Goal: Task Accomplishment & Management: Contribute content

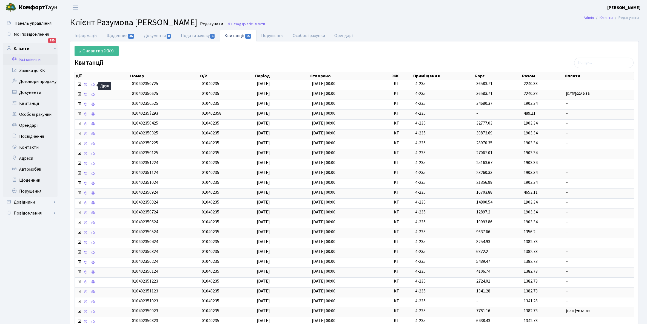
select select "25"
click at [32, 58] on link "Всі клієнти" at bounding box center [30, 59] width 55 height 11
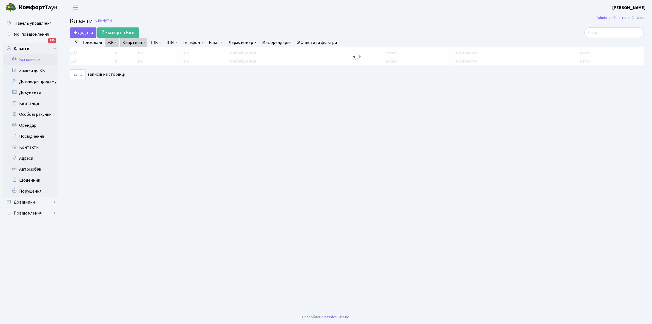
select select "25"
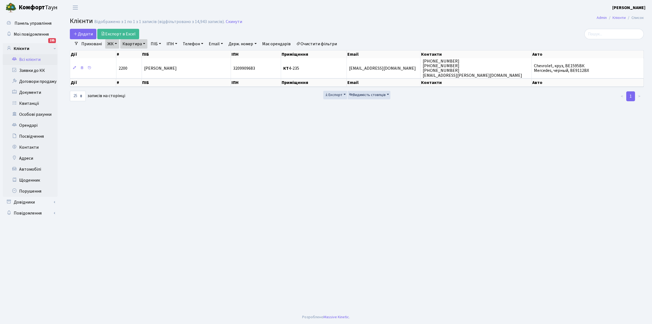
click at [145, 42] on link "Квартира" at bounding box center [133, 43] width 27 height 9
click at [146, 54] on input "4-235" at bounding box center [137, 54] width 32 height 10
type input "4"
type input "5-4"
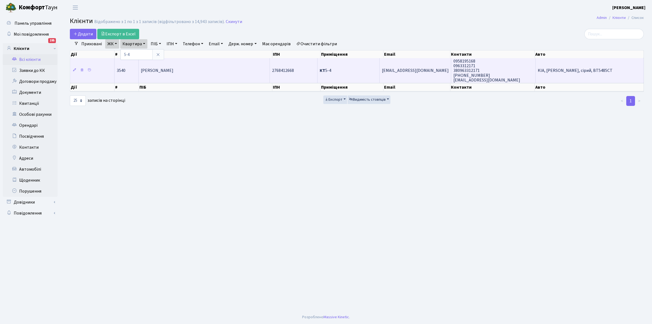
click at [228, 65] on td "[PERSON_NAME]" at bounding box center [204, 70] width 131 height 25
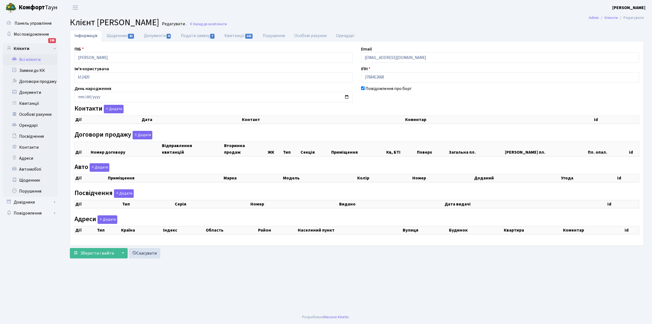
checkbox input "true"
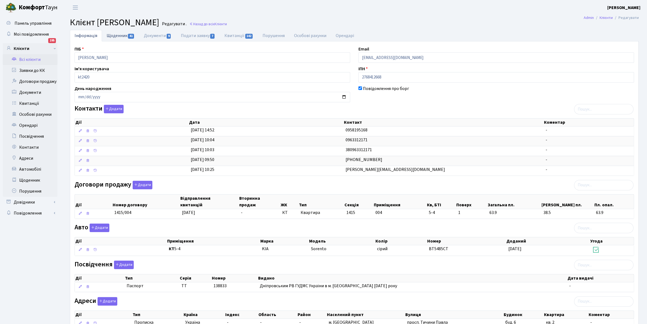
click at [117, 36] on link "Щоденник 41" at bounding box center [120, 35] width 37 height 11
select select "25"
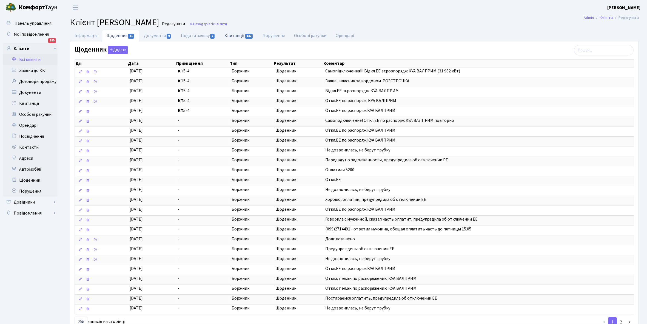
click at [237, 36] on link "Квитанції 142" at bounding box center [239, 35] width 38 height 11
select select "25"
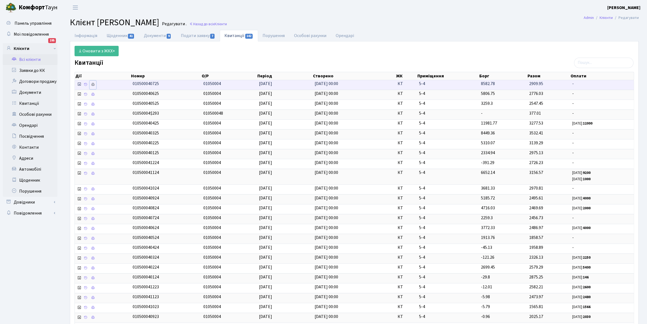
click at [94, 84] on icon at bounding box center [93, 85] width 4 height 4
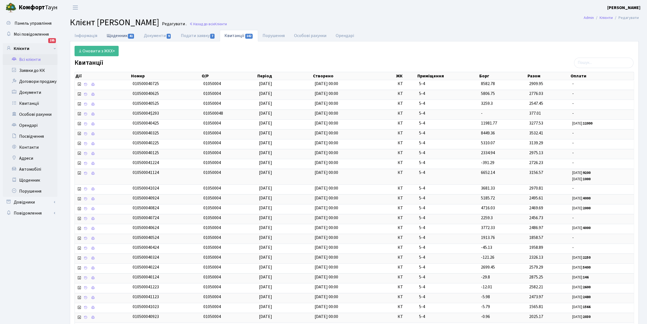
click at [112, 36] on link "Щоденник 41" at bounding box center [120, 35] width 37 height 11
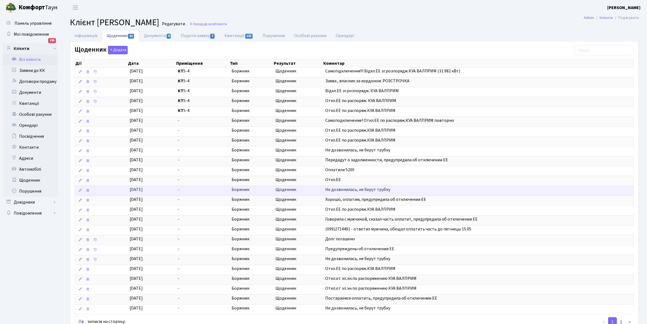
click at [206, 193] on span "-" at bounding box center [202, 189] width 49 height 6
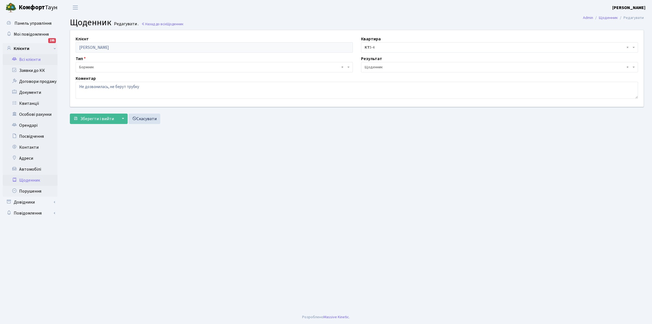
click at [30, 57] on link "Всі клієнти" at bounding box center [30, 59] width 55 height 11
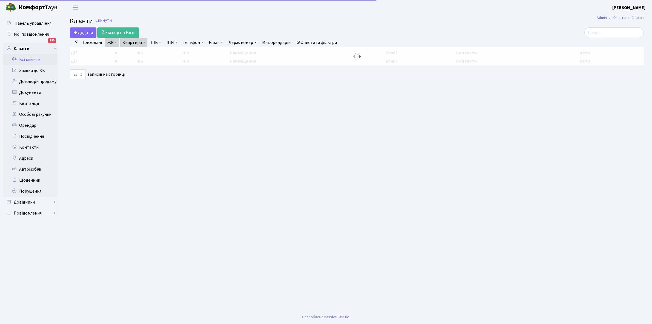
select select "25"
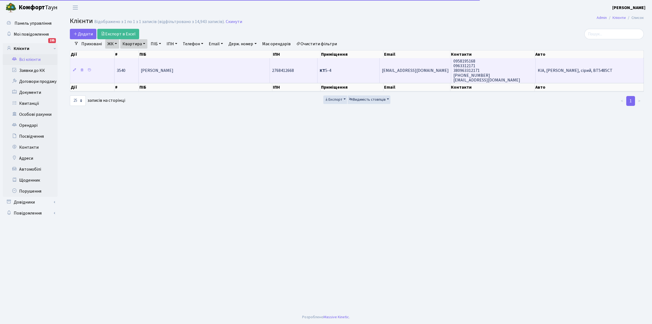
click at [212, 73] on td "[PERSON_NAME]" at bounding box center [204, 70] width 131 height 25
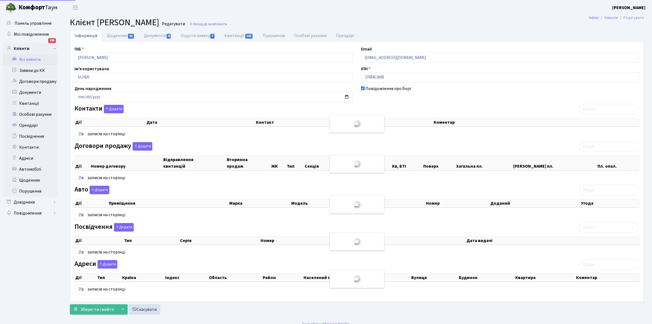
select select "25"
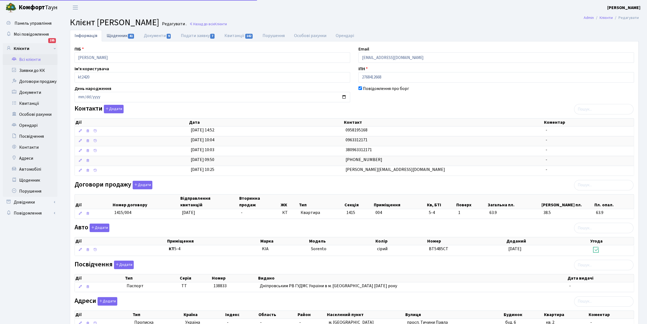
click at [115, 35] on link "Щоденник 41" at bounding box center [120, 35] width 37 height 11
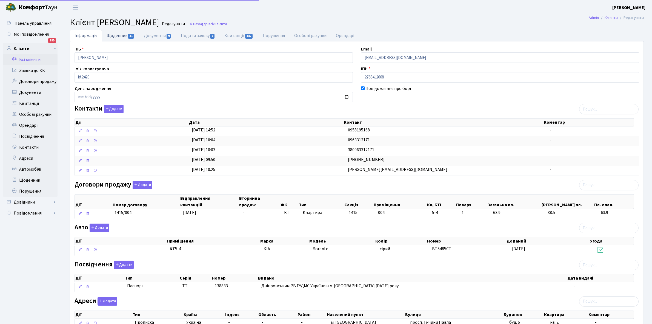
select select "25"
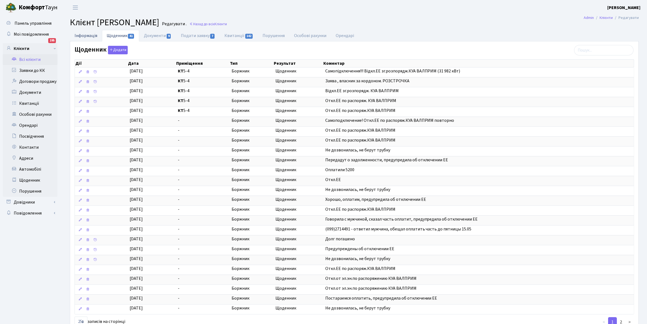
click at [81, 34] on link "Інформація" at bounding box center [86, 35] width 32 height 11
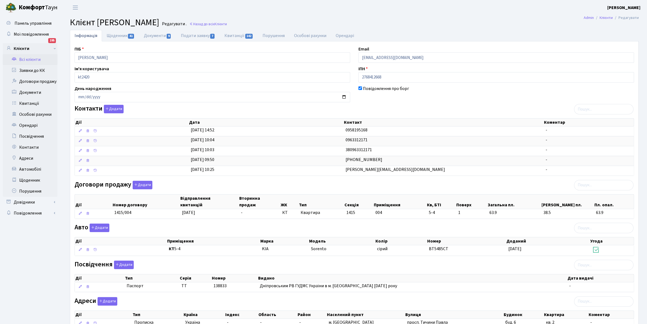
click at [26, 58] on link "Всі клієнти" at bounding box center [30, 59] width 55 height 11
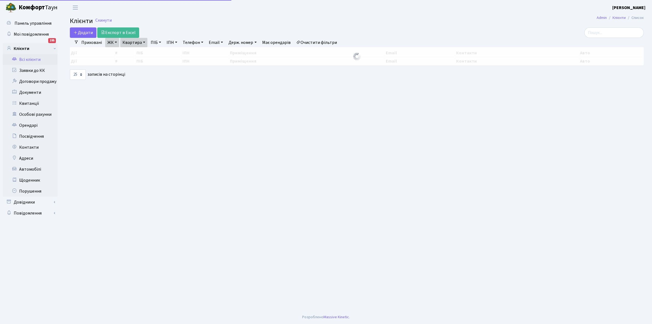
select select "25"
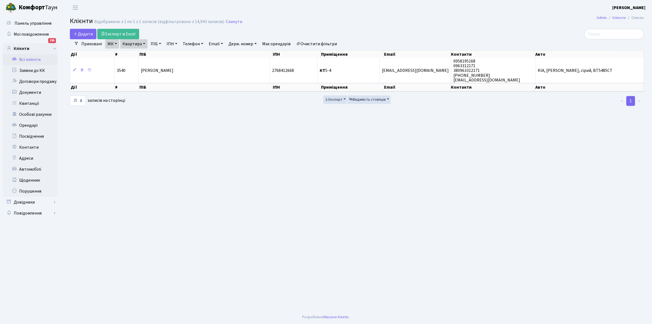
click at [144, 43] on link "Квартира" at bounding box center [133, 43] width 27 height 9
click at [141, 54] on input "5-4" at bounding box center [137, 54] width 32 height 10
type input "5-155"
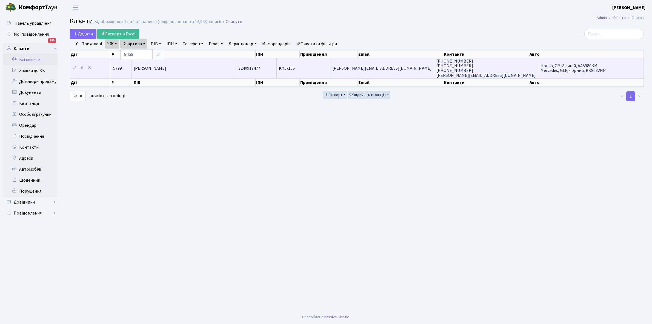
click at [166, 69] on span "Нікітчук Олександр Олександрович" at bounding box center [150, 68] width 33 height 6
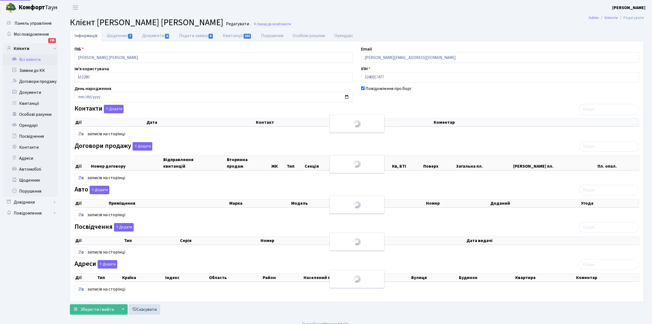
select select "25"
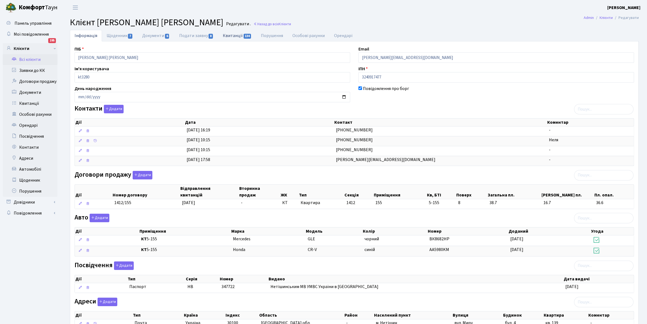
click at [229, 35] on link "Квитанції 134" at bounding box center [237, 35] width 38 height 11
select select "25"
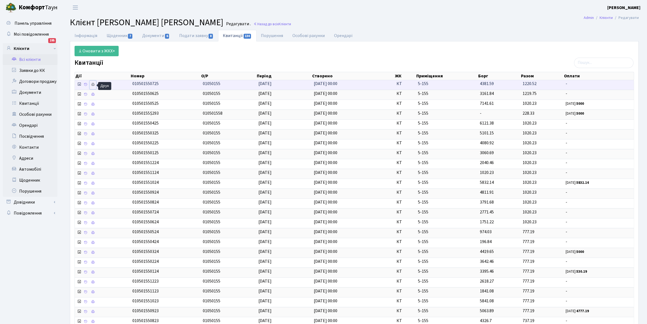
click at [94, 83] on icon at bounding box center [93, 85] width 4 height 4
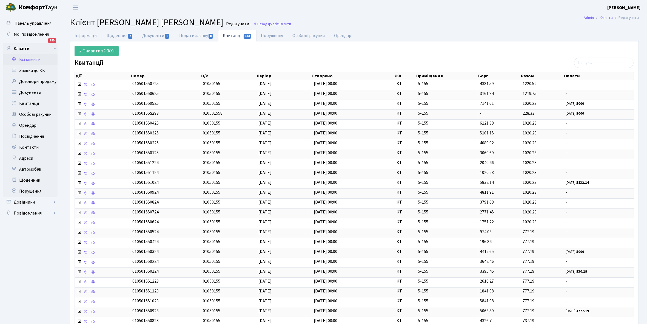
click at [29, 58] on link "Всі клієнти" at bounding box center [30, 59] width 55 height 11
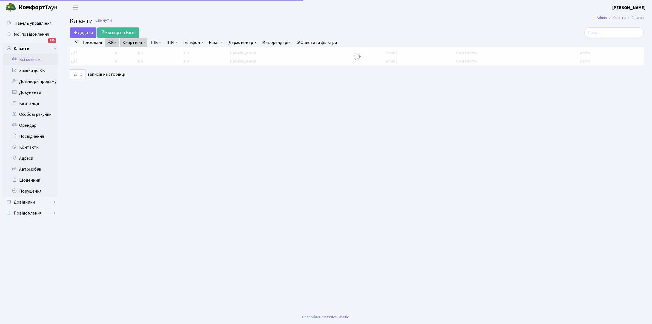
select select "25"
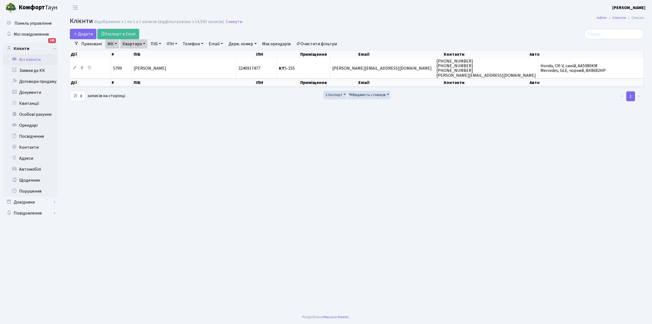
click at [144, 42] on link "Квартира" at bounding box center [133, 43] width 27 height 9
click at [143, 50] on input "5-155" at bounding box center [137, 54] width 32 height 10
type input "5-159"
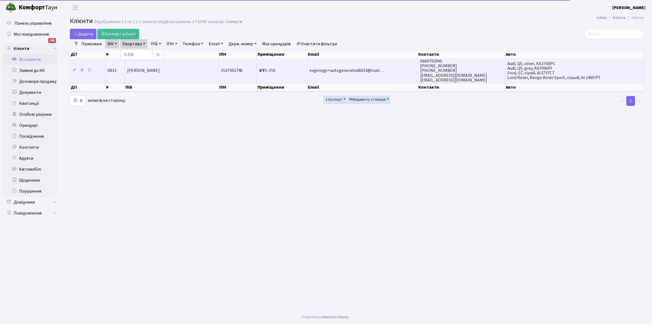
click at [160, 71] on span "Петренко Надія Олександрівна" at bounding box center [143, 71] width 33 height 6
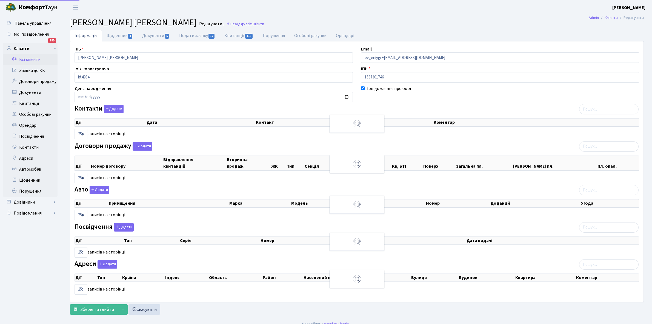
select select "25"
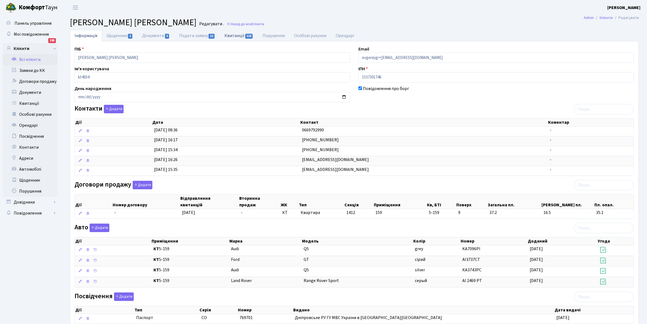
click at [237, 36] on link "Квитанції 118" at bounding box center [239, 35] width 38 height 11
select select "25"
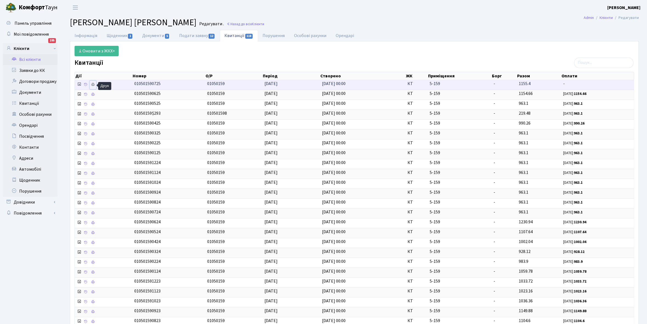
click at [93, 84] on icon at bounding box center [93, 85] width 4 height 4
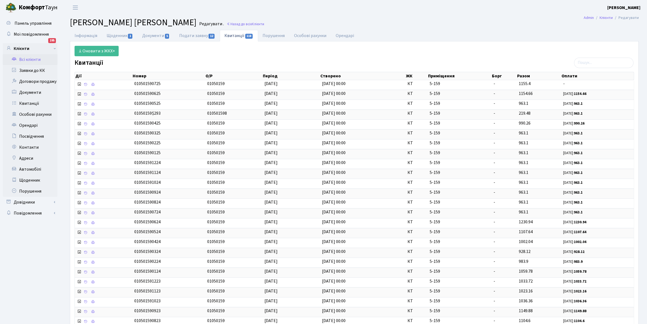
click at [32, 58] on link "Всі клієнти" at bounding box center [30, 59] width 55 height 11
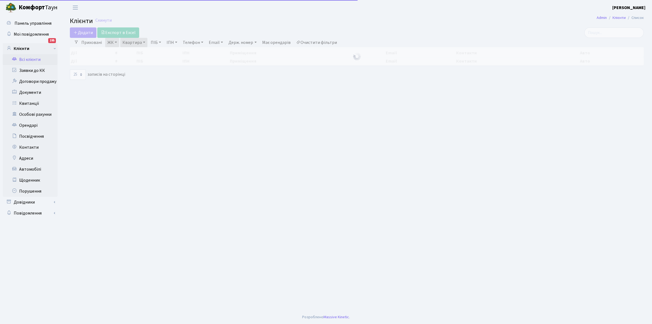
select select "25"
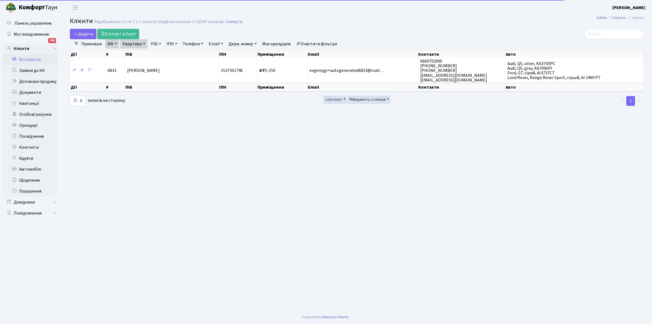
click at [143, 43] on link "Квартира" at bounding box center [133, 43] width 27 height 9
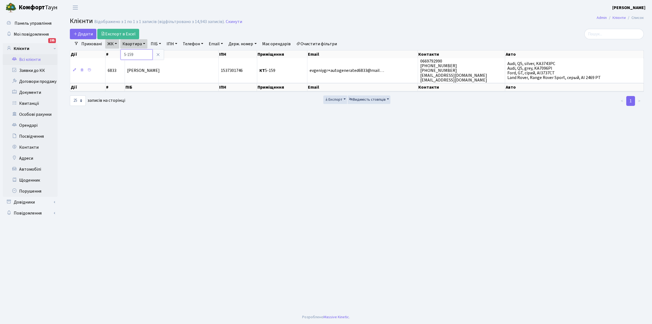
click at [143, 52] on input "5-159" at bounding box center [137, 54] width 32 height 10
type input "5-161"
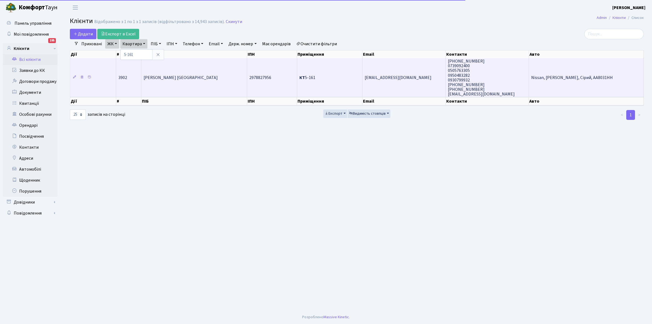
click at [203, 73] on td "[PERSON_NAME] [GEOGRAPHIC_DATA]" at bounding box center [194, 77] width 106 height 39
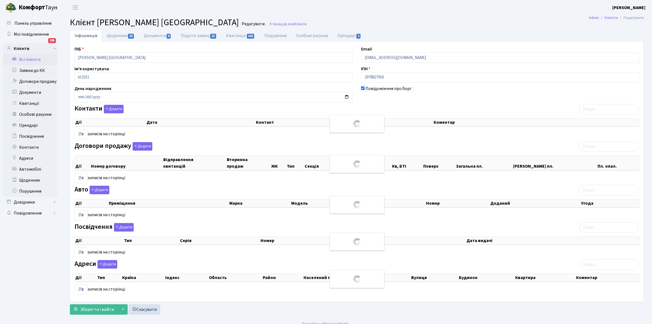
select select "25"
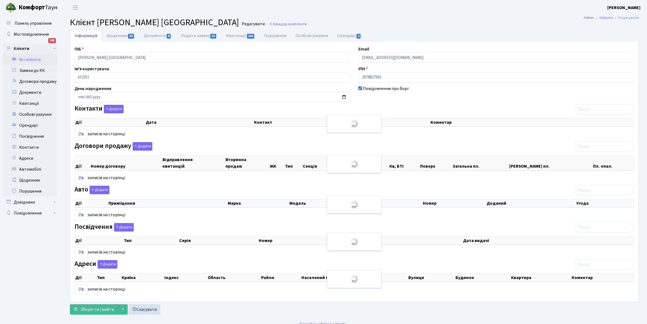
click at [235, 35] on link "Квитанції 142" at bounding box center [240, 36] width 38 height 12
select select "25"
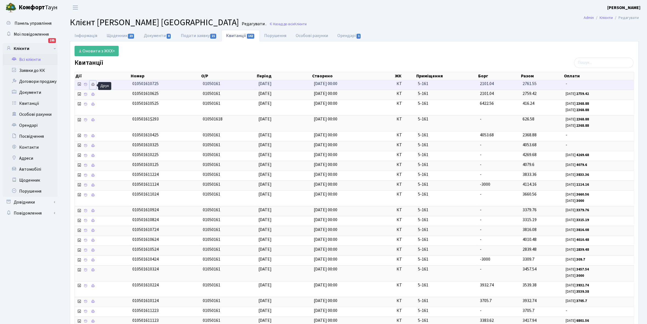
click at [93, 84] on icon at bounding box center [93, 85] width 4 height 4
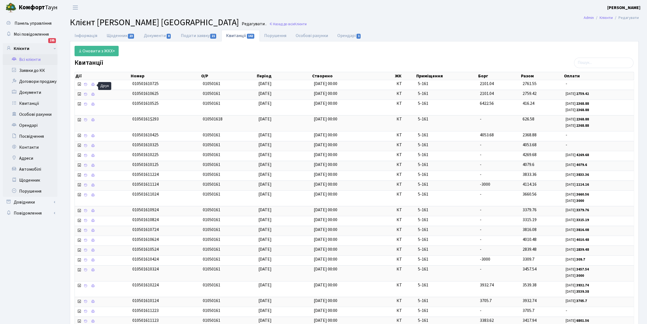
click at [35, 55] on link "Всі клієнти" at bounding box center [30, 59] width 55 height 11
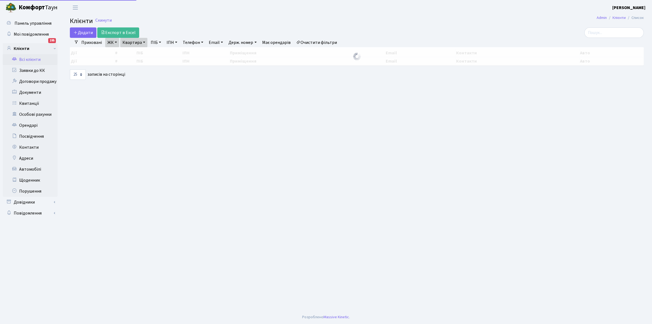
select select "25"
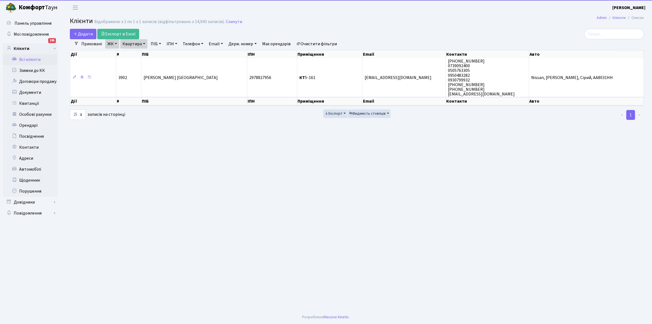
drag, startPoint x: 143, startPoint y: 43, endPoint x: 142, endPoint y: 52, distance: 9.4
click at [143, 44] on link "Квартира" at bounding box center [133, 43] width 27 height 9
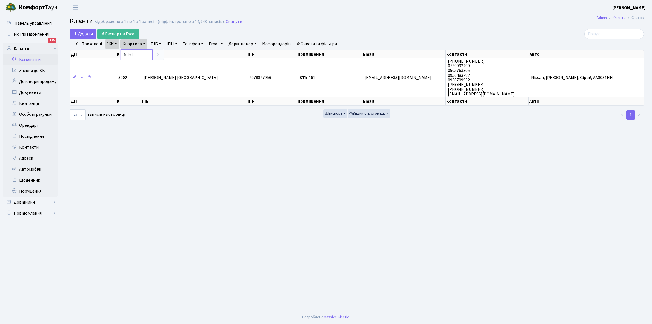
click at [140, 54] on input "5-161" at bounding box center [137, 54] width 32 height 10
type input "5-163"
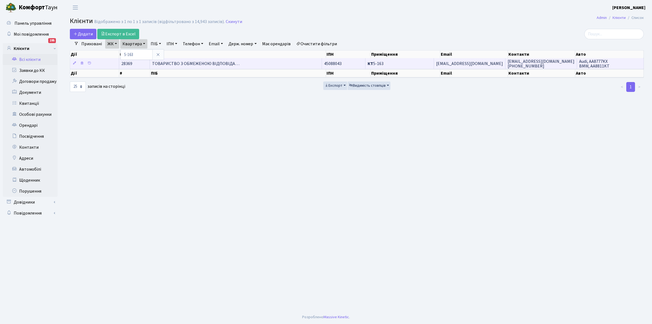
click at [214, 64] on span "ТОВАРИСТВО З ОБМЕЖЕНОЮ ВІДПОВІДА…" at bounding box center [195, 64] width 87 height 6
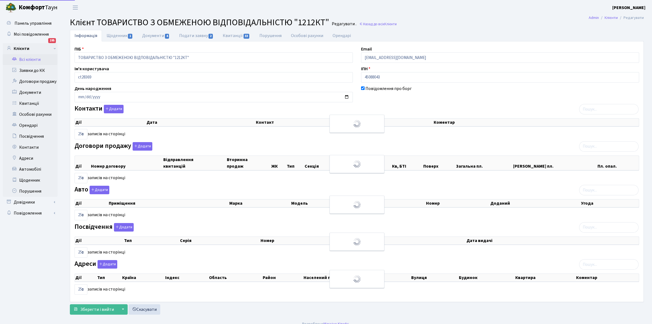
select select "25"
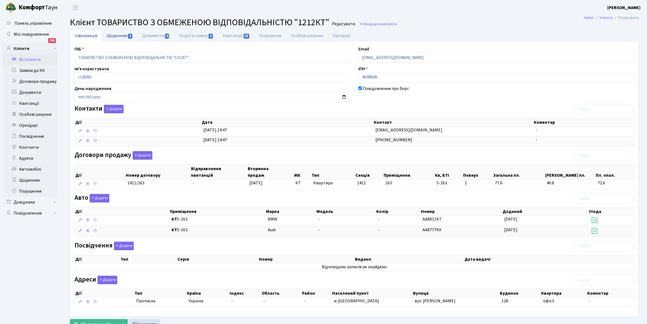
click at [116, 36] on link "Щоденник 1" at bounding box center [120, 35] width 36 height 11
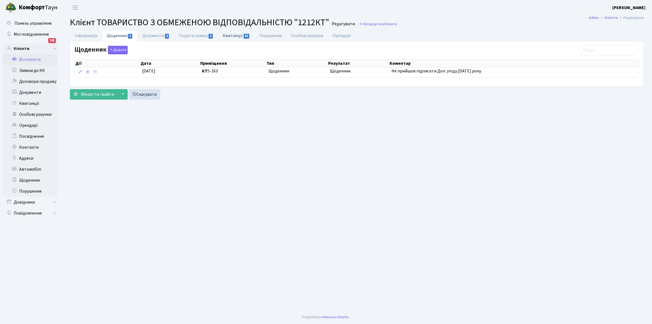
click at [230, 35] on link "Квитанції 33" at bounding box center [236, 35] width 36 height 11
select select "25"
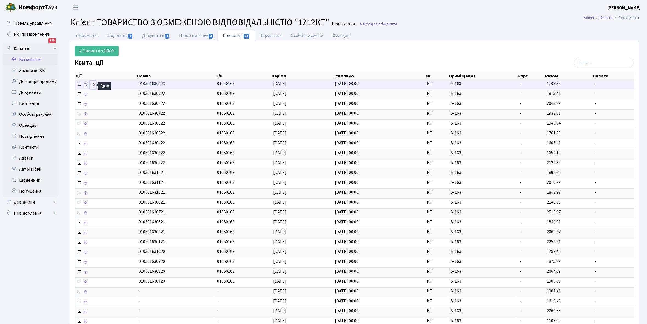
click at [94, 83] on icon at bounding box center [93, 85] width 4 height 4
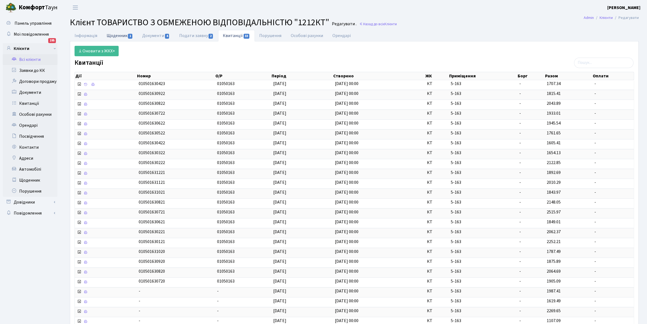
click at [118, 36] on link "Щоденник 1" at bounding box center [120, 35] width 36 height 11
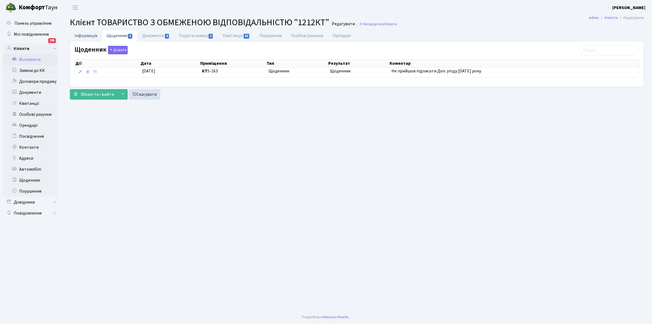
click at [85, 35] on link "Інформація" at bounding box center [86, 35] width 32 height 11
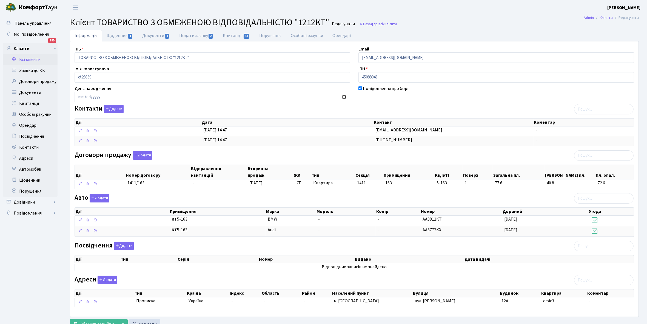
click at [29, 59] on link "Всі клієнти" at bounding box center [30, 59] width 55 height 11
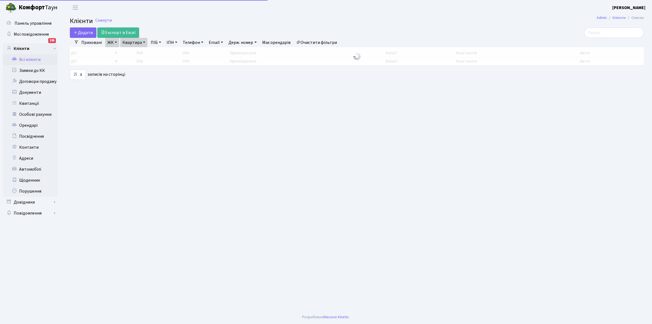
select select "25"
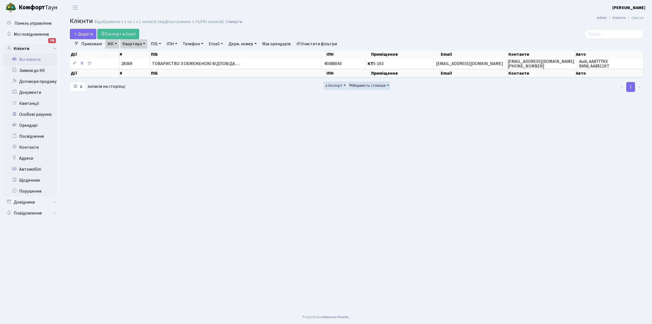
click at [143, 43] on link "Квартира" at bounding box center [133, 43] width 27 height 9
click at [143, 54] on input "5-163" at bounding box center [137, 54] width 32 height 10
type input "5-242"
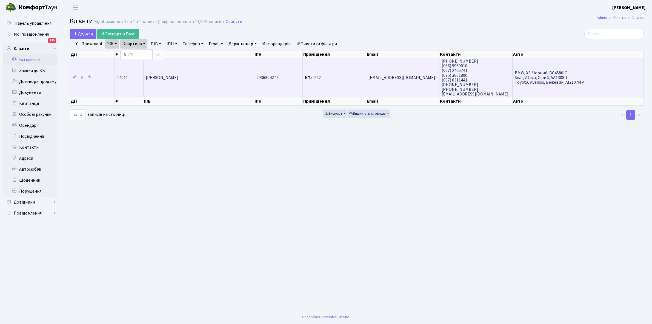
click at [192, 84] on td "[PERSON_NAME]" at bounding box center [199, 77] width 111 height 39
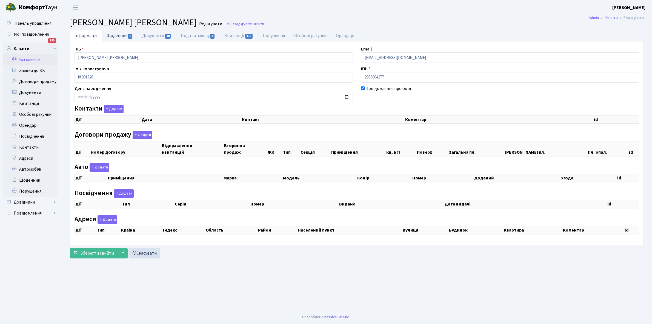
checkbox input "true"
select select "25"
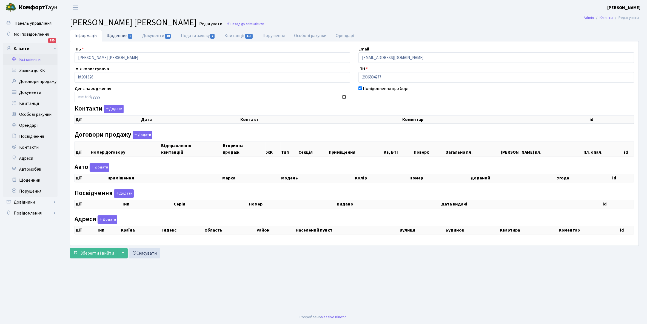
select select "25"
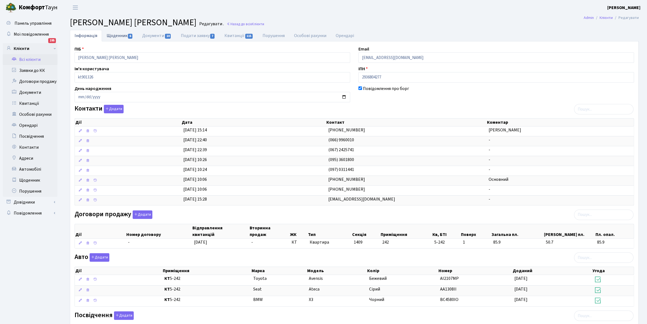
click at [111, 36] on link "Щоденник 6" at bounding box center [120, 35] width 36 height 11
select select "25"
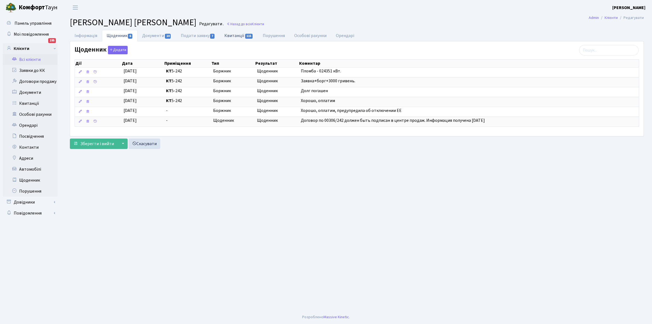
click at [235, 34] on link "Квитанції 115" at bounding box center [239, 35] width 38 height 11
select select "25"
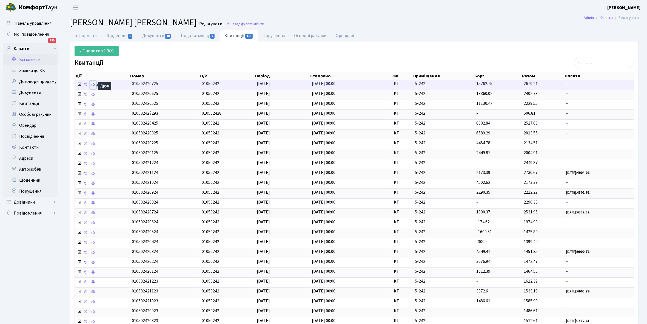
click at [94, 86] on icon at bounding box center [93, 85] width 4 height 4
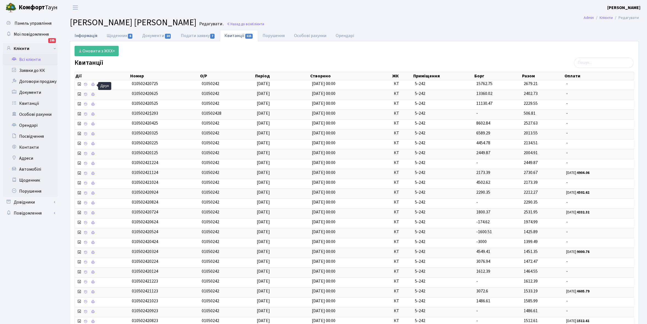
click at [86, 35] on link "Інформація" at bounding box center [86, 35] width 32 height 11
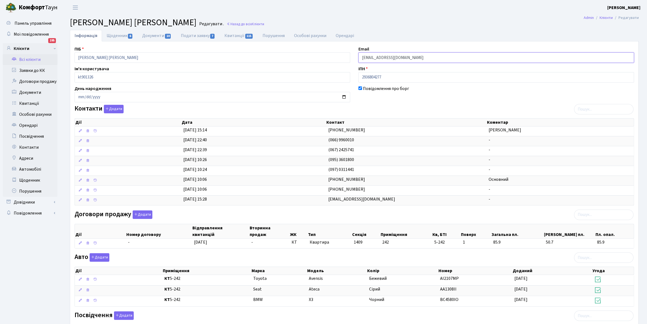
drag, startPoint x: 361, startPoint y: 58, endPoint x: 413, endPoint y: 60, distance: 52.7
click at [413, 60] on input "taielux@gmail.com" at bounding box center [497, 57] width 276 height 10
click at [35, 58] on link "Всі клієнти" at bounding box center [30, 59] width 55 height 11
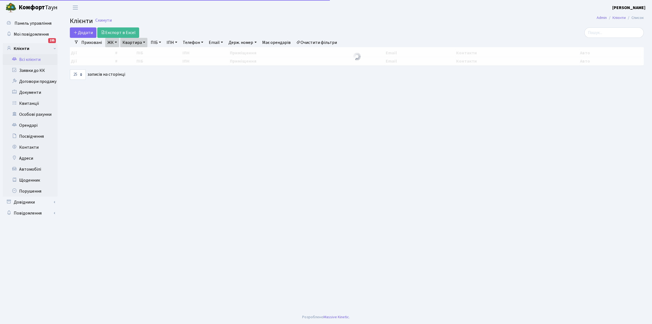
select select "25"
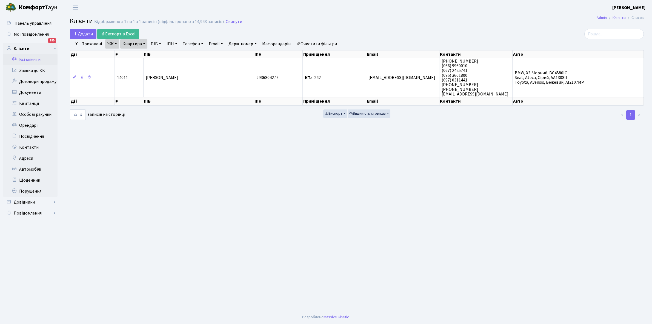
click at [143, 43] on link "Квартира" at bounding box center [133, 43] width 27 height 9
click at [143, 53] on input "5-242" at bounding box center [137, 54] width 32 height 10
type input "5-245"
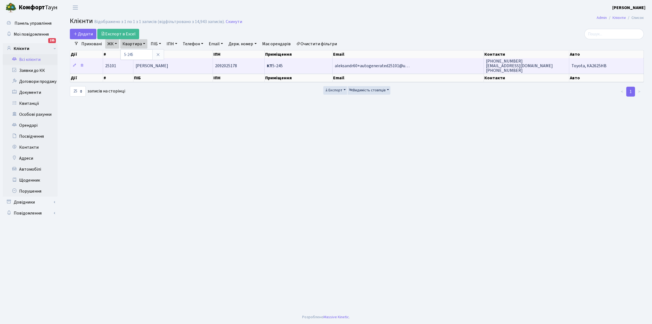
click at [176, 69] on td "[PERSON_NAME]" at bounding box center [172, 65] width 79 height 15
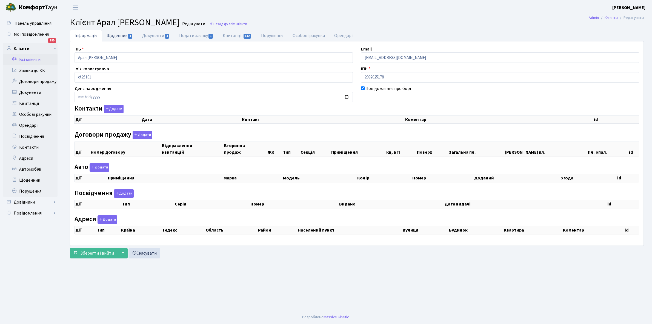
checkbox input "true"
select select "25"
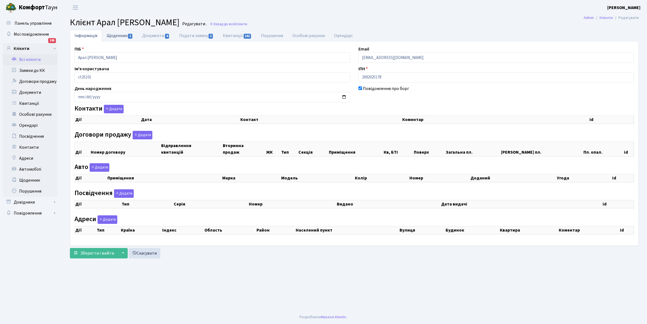
select select "25"
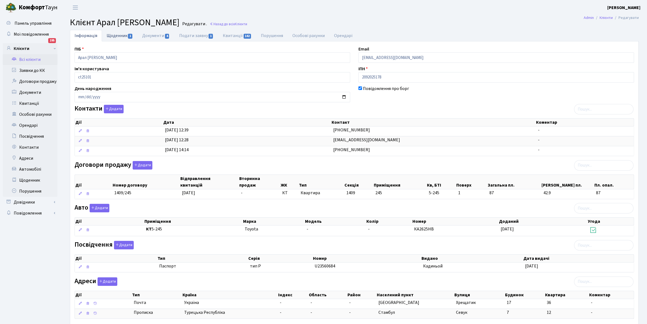
click at [117, 36] on link "Щоденник 1" at bounding box center [120, 35] width 36 height 11
select select "25"
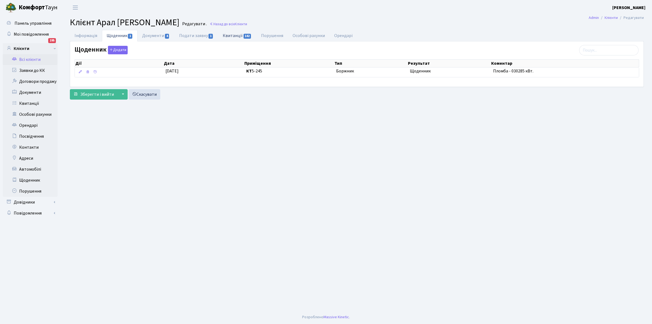
click at [231, 36] on link "Квитанції 142" at bounding box center [237, 35] width 38 height 11
select select "25"
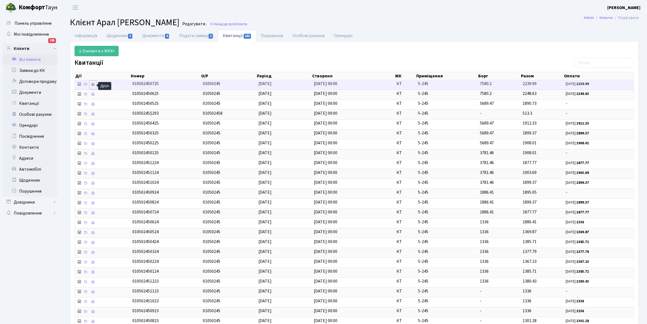
click at [93, 84] on icon at bounding box center [93, 85] width 4 height 4
click at [29, 56] on link "Всі клієнти" at bounding box center [30, 59] width 55 height 11
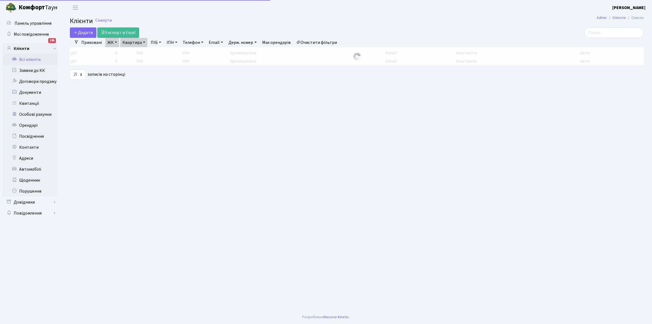
select select "25"
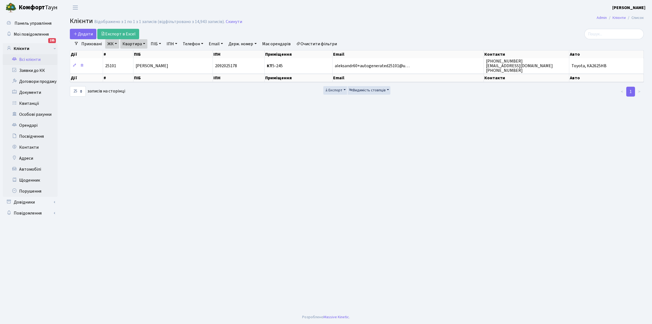
click at [146, 43] on link "Квартира" at bounding box center [133, 43] width 27 height 9
click at [143, 55] on input "5-245" at bounding box center [137, 54] width 32 height 10
type input "5-281"
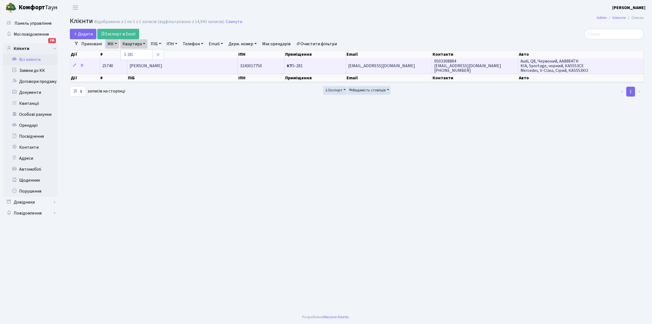
click at [208, 69] on td "[PERSON_NAME]" at bounding box center [182, 65] width 110 height 15
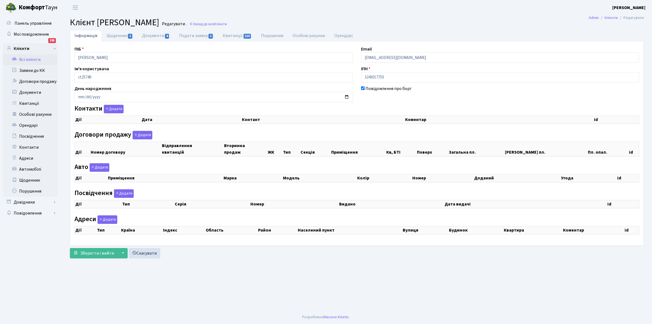
checkbox input "true"
select select "25"
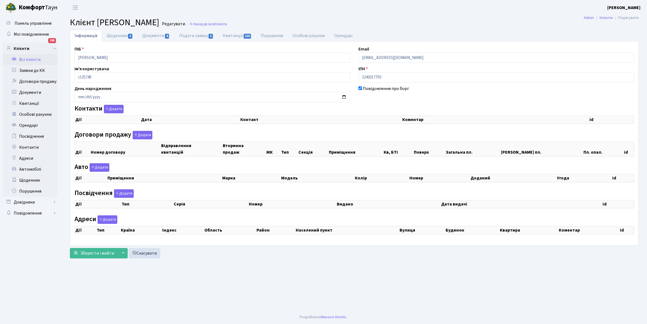
select select "25"
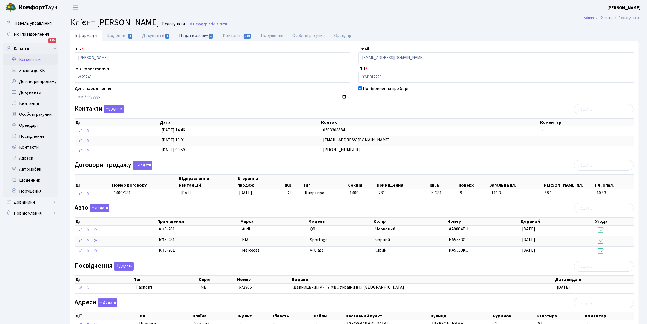
click at [192, 33] on link "Подати заявку 1" at bounding box center [197, 35] width 44 height 11
select select "25"
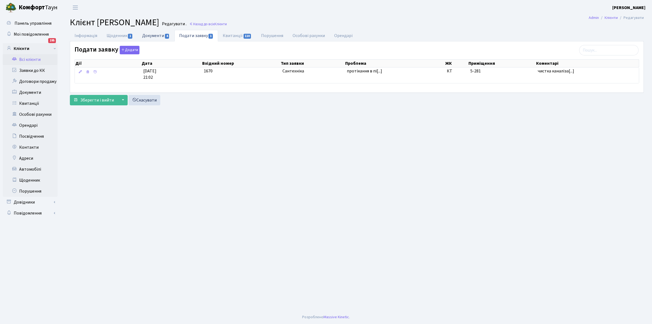
click at [153, 35] on link "Документи 4" at bounding box center [156, 35] width 37 height 11
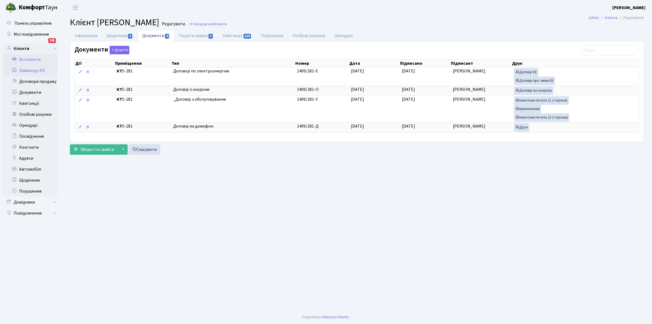
click at [26, 72] on link "Заявки до КК" at bounding box center [30, 70] width 55 height 11
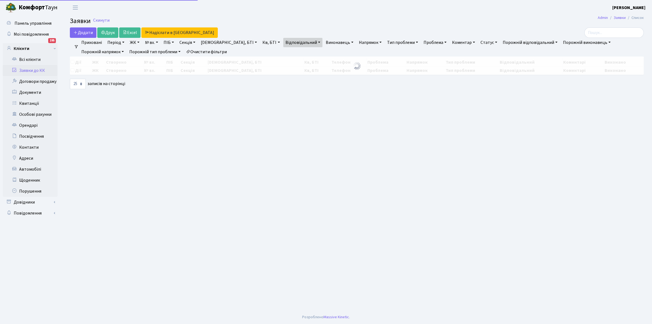
select select "25"
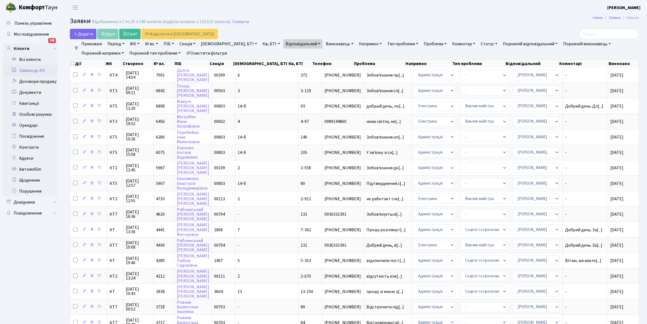
click at [138, 43] on link "ЖК" at bounding box center [135, 43] width 14 height 9
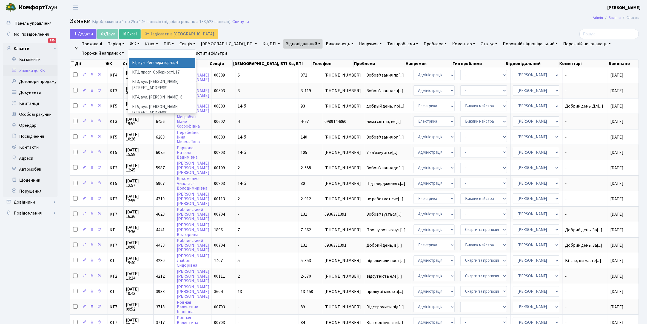
click at [142, 62] on li "КТ, вул. Регенераторна, 4" at bounding box center [162, 63] width 66 height 10
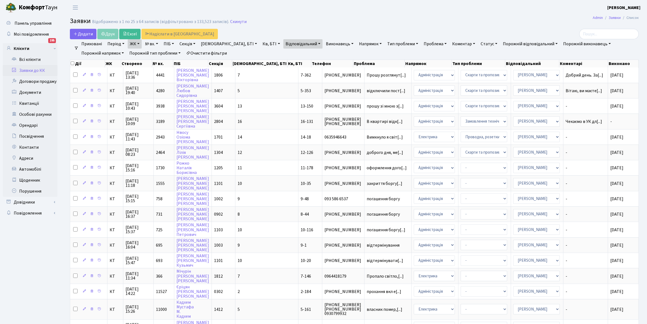
click at [260, 43] on link "Кв, БТІ" at bounding box center [271, 43] width 22 height 9
click at [261, 52] on input "text" at bounding box center [277, 54] width 32 height 10
type input "5-281"
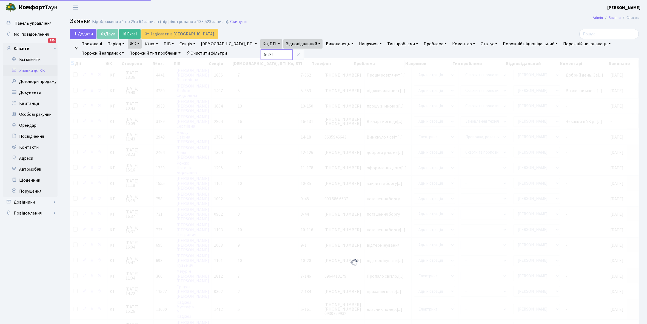
checkbox input "true"
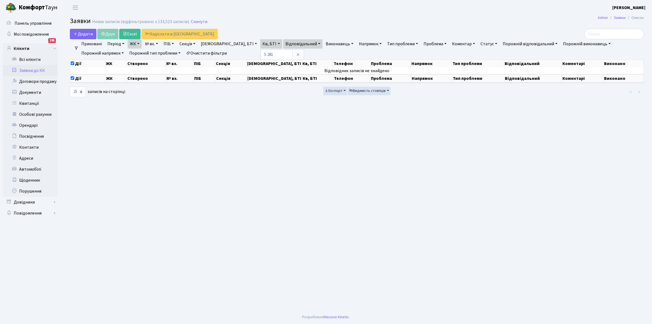
click at [123, 113] on main "Admin Заявки Список Заявки Немає записів (відфільтровано з 133,523 записів). Ск…" at bounding box center [357, 162] width 591 height 295
click at [29, 70] on link "Заявки до КК" at bounding box center [30, 70] width 55 height 11
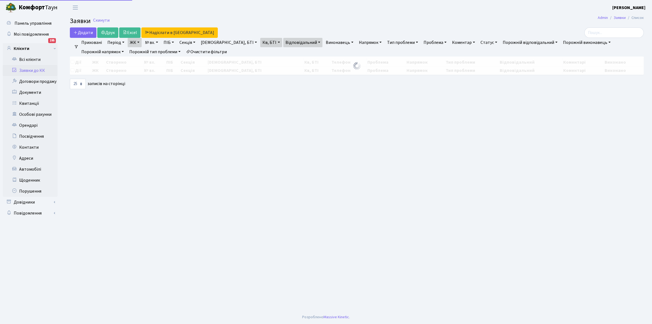
select select "25"
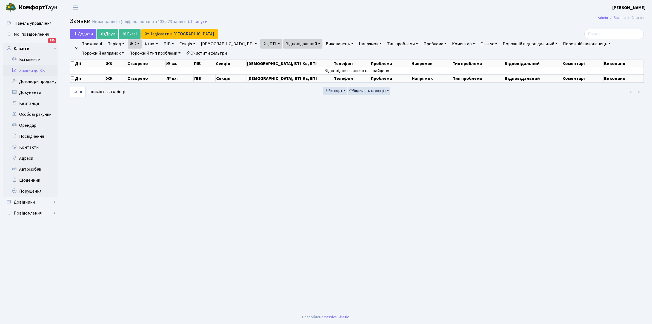
click at [184, 54] on link "Очистити фільтри" at bounding box center [206, 53] width 45 height 9
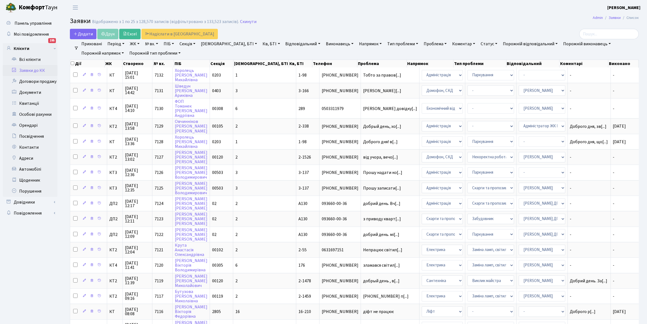
click at [139, 44] on link "ЖК" at bounding box center [135, 43] width 14 height 9
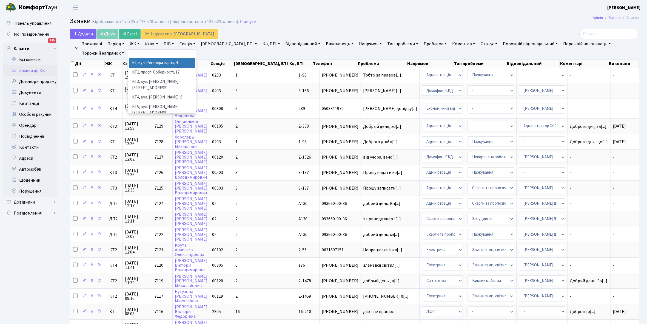
click at [141, 63] on li "КТ, вул. Регенераторна, 4" at bounding box center [162, 63] width 66 height 10
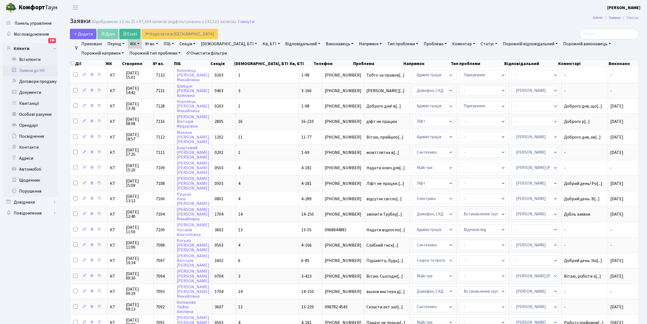
click at [213, 43] on link "[DEMOGRAPHIC_DATA], БТІ" at bounding box center [229, 43] width 61 height 9
click at [209, 55] on input "text" at bounding box center [223, 54] width 49 height 10
type input "5-281"
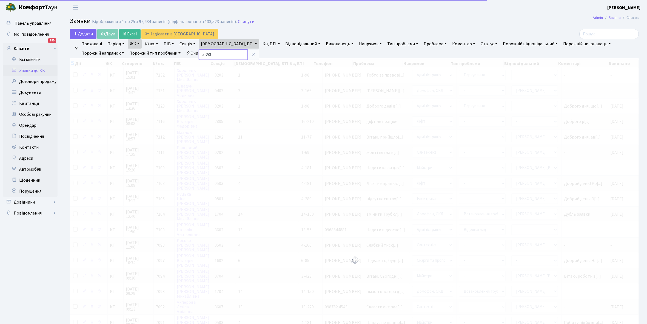
checkbox input "true"
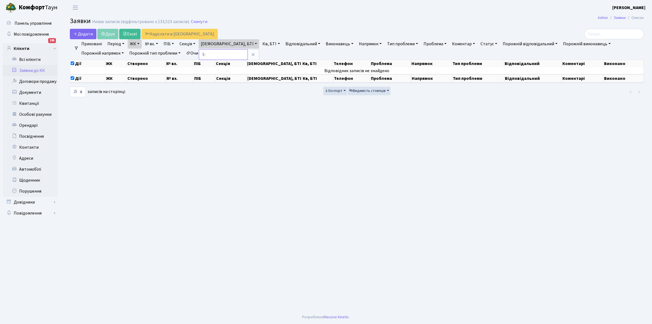
type input "5"
click at [34, 58] on link "Всі клієнти" at bounding box center [30, 59] width 55 height 11
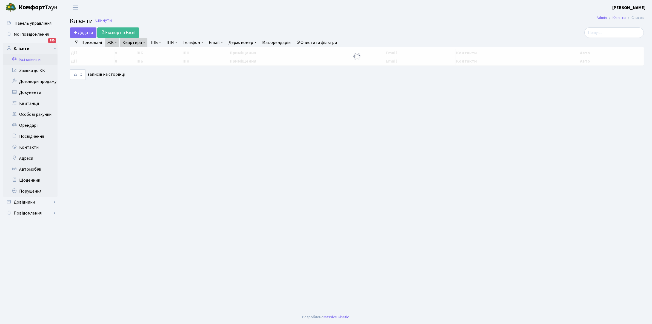
select select "25"
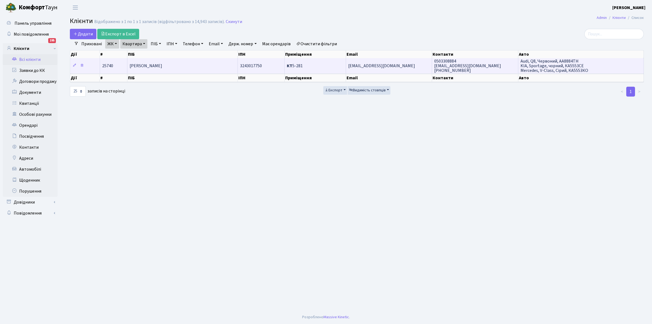
click at [207, 62] on td "[PERSON_NAME]" at bounding box center [182, 65] width 110 height 15
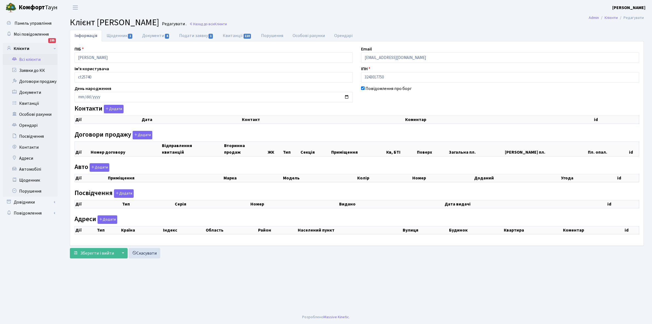
checkbox input "true"
select select "25"
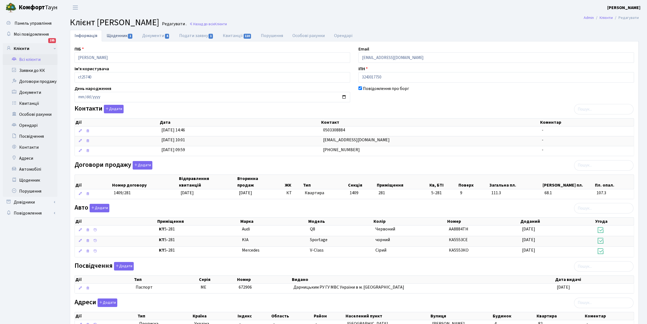
click at [117, 33] on link "Щоденник 1" at bounding box center [120, 35] width 36 height 11
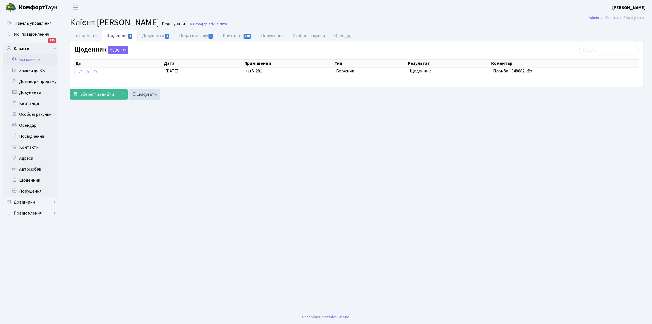
click at [30, 58] on link "Всі клієнти" at bounding box center [30, 59] width 55 height 11
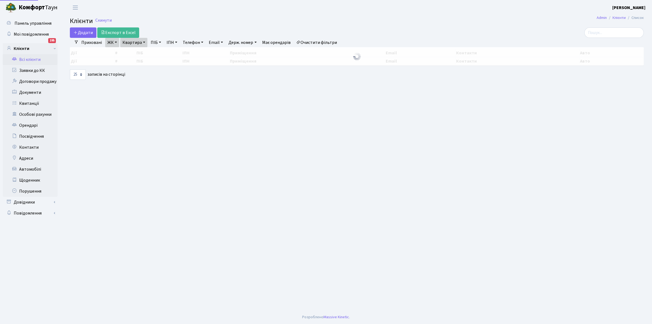
select select "25"
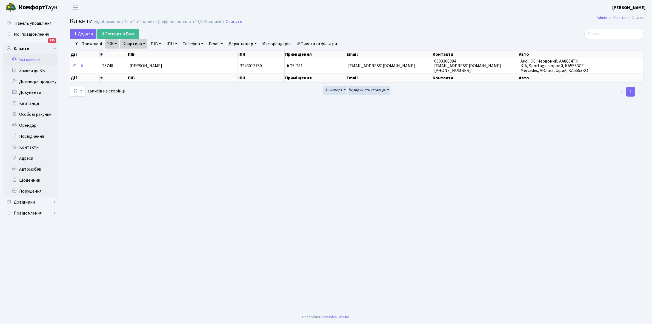
click at [145, 44] on link "Квартира" at bounding box center [133, 43] width 27 height 9
click at [137, 54] on input "5-281" at bounding box center [137, 54] width 32 height 10
type input "5-577"
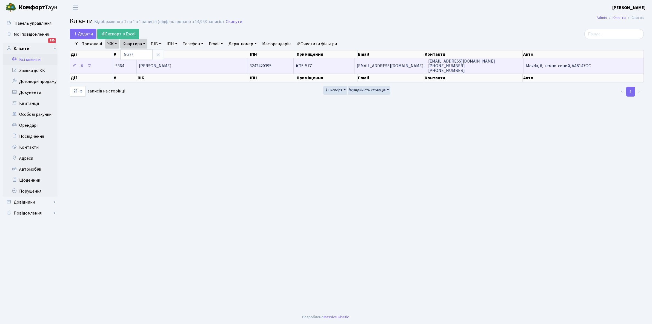
click at [206, 67] on td "Заблоцький Тимур Дмитрович" at bounding box center [192, 65] width 111 height 15
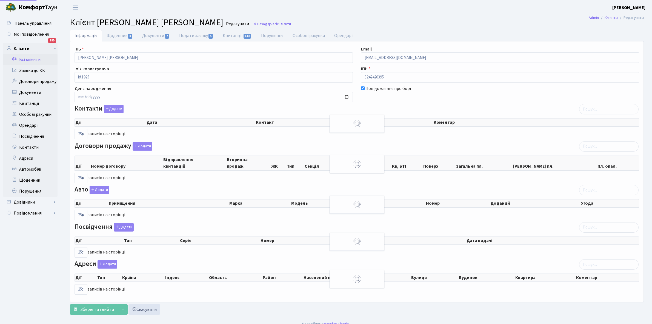
select select "25"
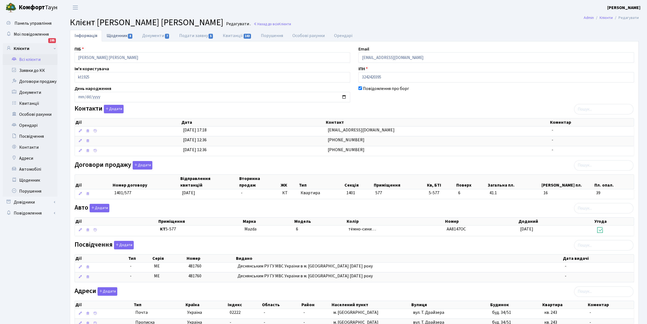
click at [114, 35] on link "Щоденник 8" at bounding box center [120, 35] width 36 height 11
select select "25"
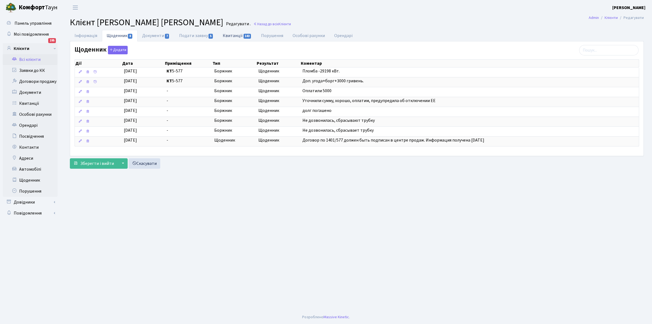
click at [231, 36] on link "Квитанції 143" at bounding box center [237, 35] width 38 height 11
select select "25"
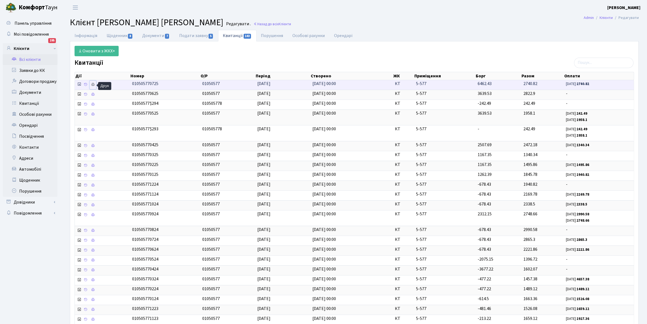
click at [93, 84] on icon at bounding box center [93, 85] width 4 height 4
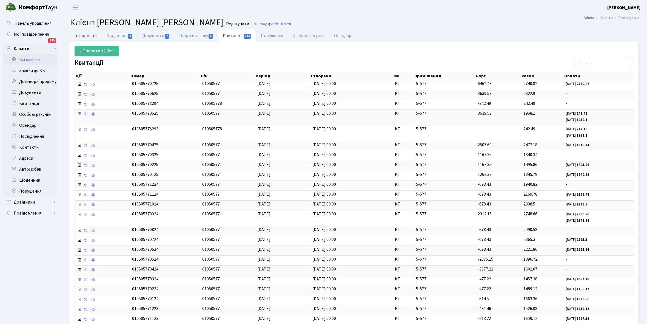
click at [82, 32] on link "Інформація" at bounding box center [86, 35] width 32 height 11
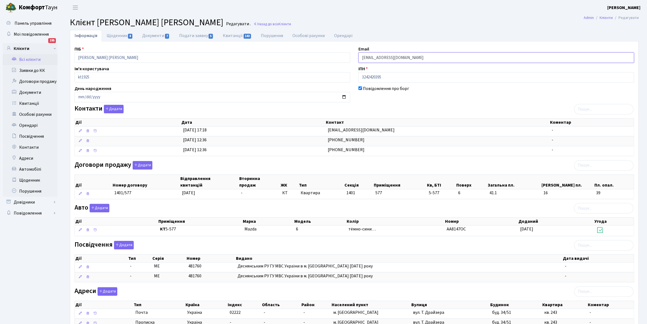
drag, startPoint x: 361, startPoint y: 56, endPoint x: 423, endPoint y: 59, distance: 61.8
click at [423, 59] on input "karnil@bigmir.net" at bounding box center [497, 57] width 276 height 10
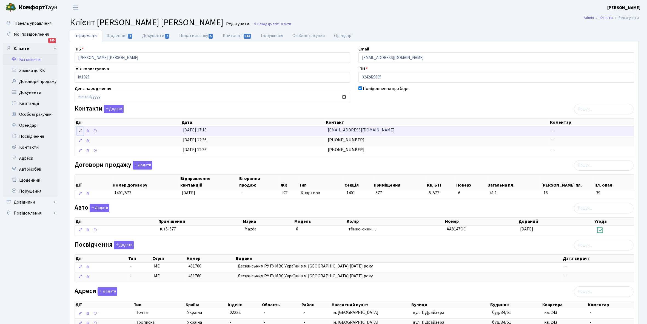
click at [79, 130] on icon at bounding box center [80, 131] width 4 height 4
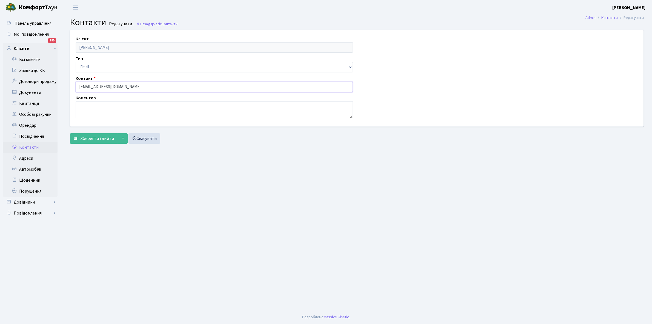
drag, startPoint x: 76, startPoint y: 86, endPoint x: 153, endPoint y: 86, distance: 77.3
click at [153, 86] on input "[EMAIL_ADDRESS][DOMAIN_NAME]" at bounding box center [214, 87] width 277 height 10
click at [25, 59] on link "Всі клієнти" at bounding box center [30, 59] width 55 height 11
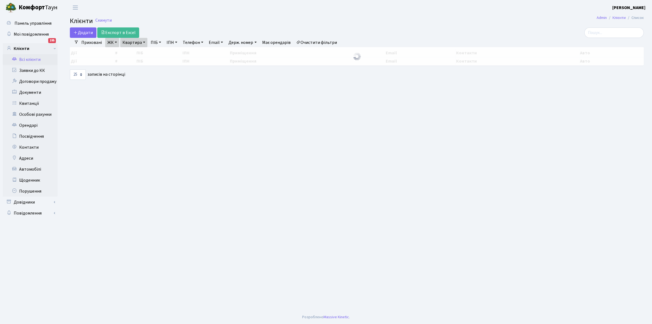
select select "25"
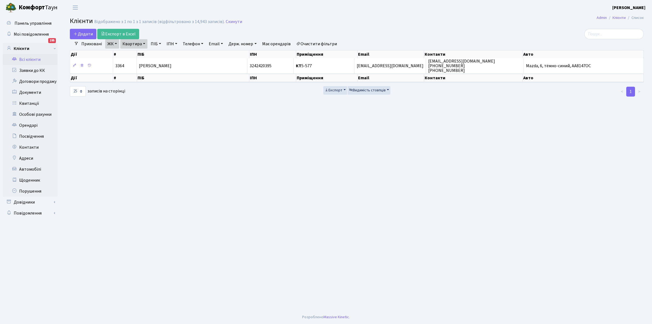
click at [324, 43] on link "Очистити фільтри" at bounding box center [316, 43] width 45 height 9
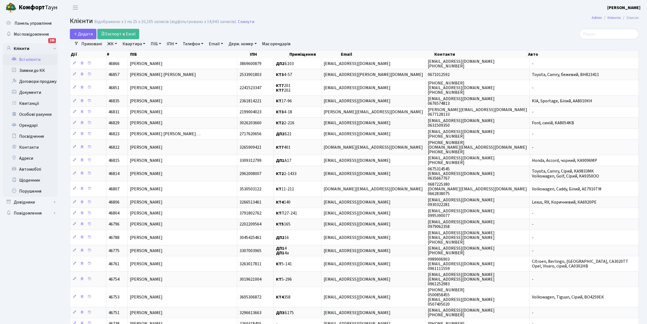
click at [115, 43] on link "ЖК" at bounding box center [112, 43] width 14 height 9
click at [139, 72] on li "КТ2, просп. Соборності, 17" at bounding box center [139, 73] width 66 height 10
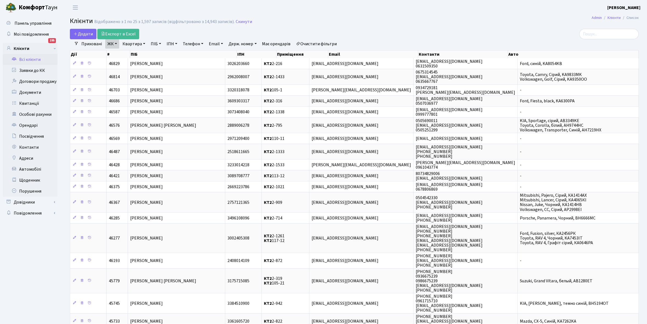
click at [144, 44] on link "Квартира" at bounding box center [133, 43] width 27 height 9
click at [131, 53] on input "text" at bounding box center [137, 54] width 32 height 10
type input "2-633"
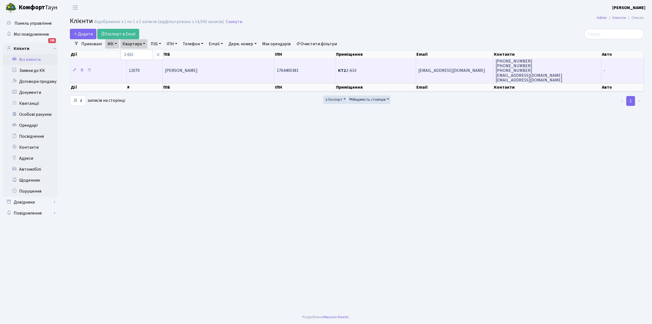
click at [216, 68] on td "[PERSON_NAME] [PERSON_NAME]" at bounding box center [219, 70] width 112 height 25
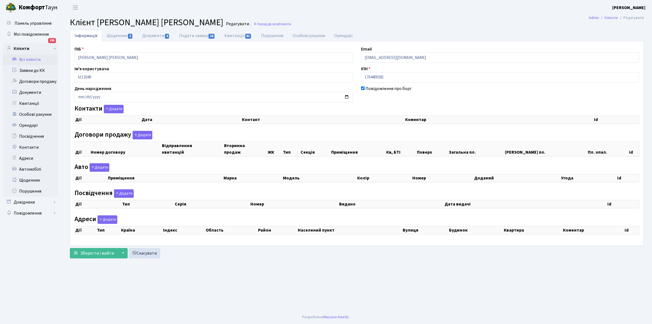
select select "25"
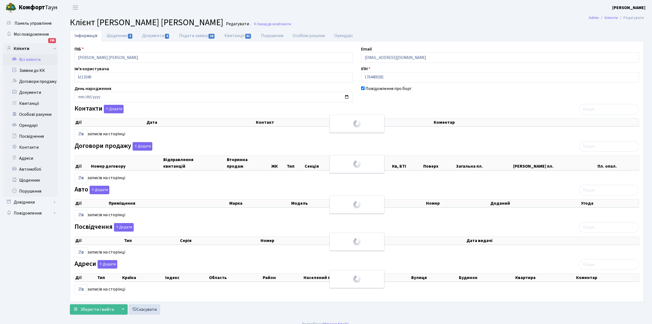
checkbox input "true"
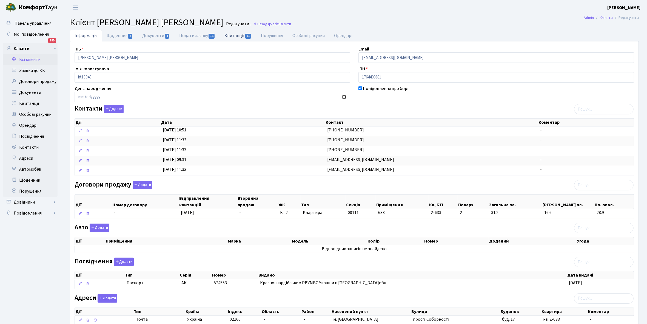
click at [234, 33] on link "Квитанції 81" at bounding box center [238, 35] width 36 height 11
select select "25"
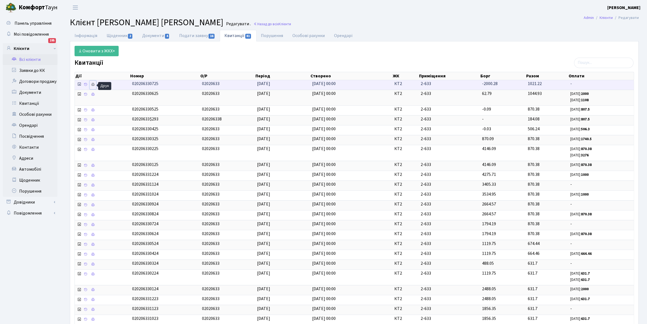
click at [93, 84] on icon at bounding box center [93, 85] width 4 height 4
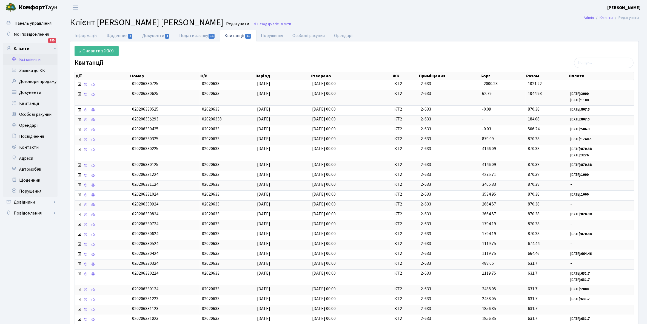
click at [30, 58] on link "Всі клієнти" at bounding box center [30, 59] width 55 height 11
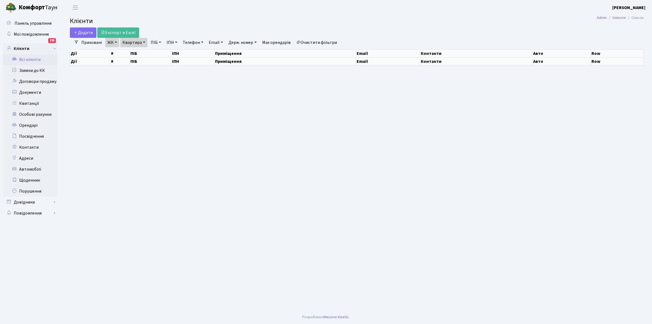
select select "25"
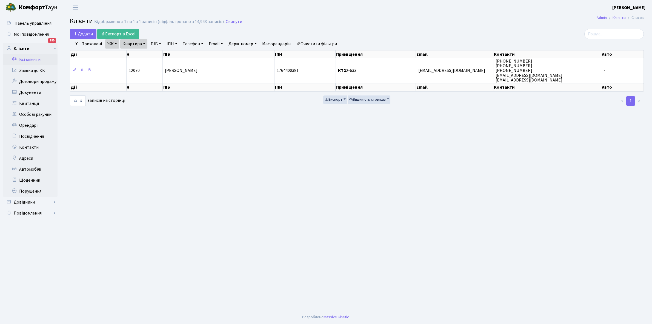
click at [144, 43] on link "Квартира" at bounding box center [133, 43] width 27 height 9
click at [142, 55] on input "2-633" at bounding box center [137, 54] width 32 height 10
type input "2-584"
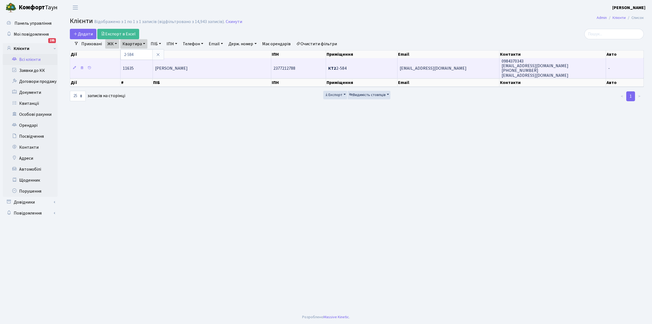
click at [225, 70] on td "[PERSON_NAME] [PERSON_NAME]" at bounding box center [212, 68] width 119 height 20
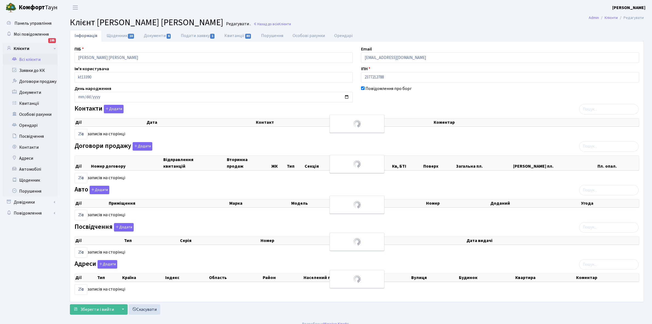
select select "25"
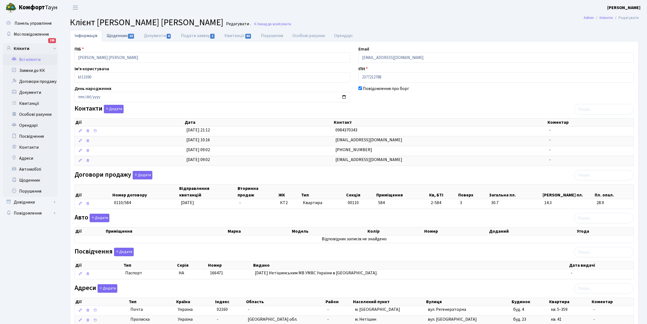
click at [117, 36] on link "Щоденник 10" at bounding box center [120, 35] width 37 height 11
select select "25"
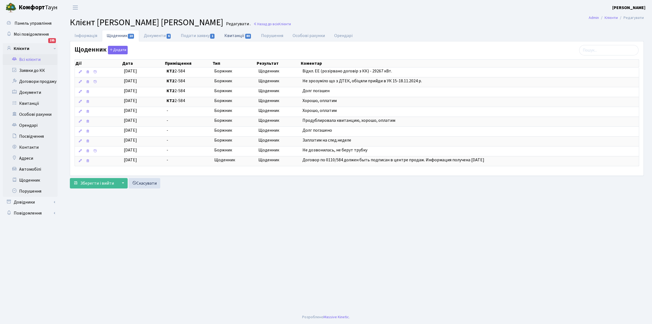
click at [235, 36] on link "Квитанції 80" at bounding box center [238, 35] width 36 height 11
select select "25"
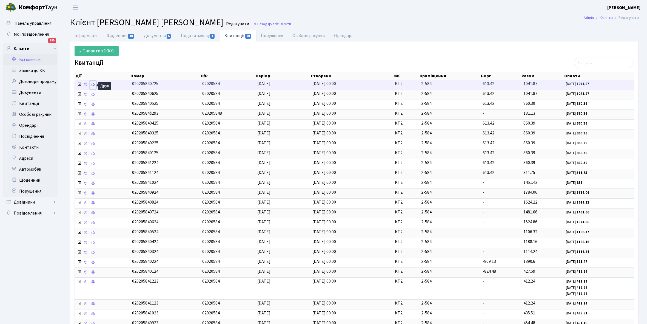
click at [94, 84] on icon at bounding box center [93, 85] width 4 height 4
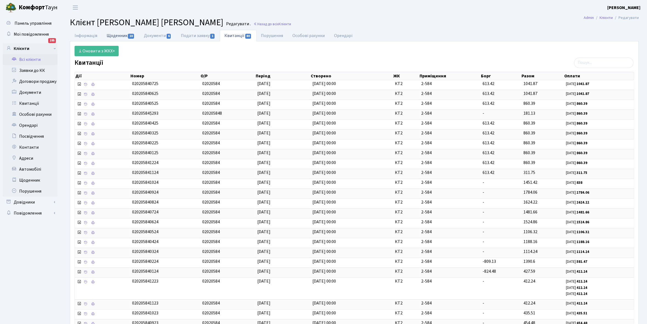
click at [117, 35] on link "Щоденник 10" at bounding box center [120, 35] width 37 height 11
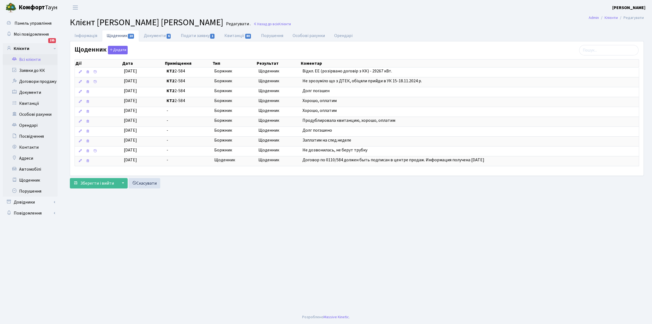
click at [31, 58] on link "Всі клієнти" at bounding box center [30, 59] width 55 height 11
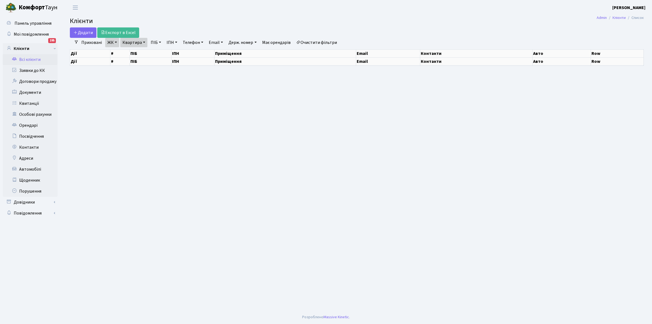
select select "25"
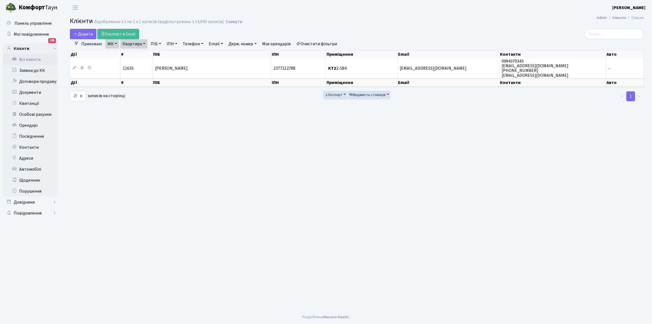
click at [144, 42] on link "Квартира" at bounding box center [133, 43] width 27 height 9
click at [143, 56] on input "2-584" at bounding box center [137, 54] width 32 height 10
type input "2-590"
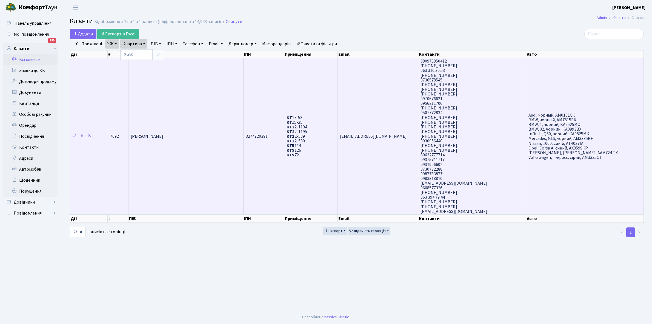
click at [190, 173] on td "[PERSON_NAME] [PERSON_NAME]" at bounding box center [186, 136] width 115 height 156
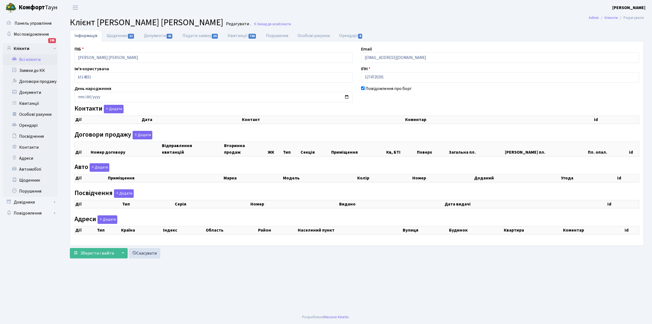
checkbox input "true"
select select "25"
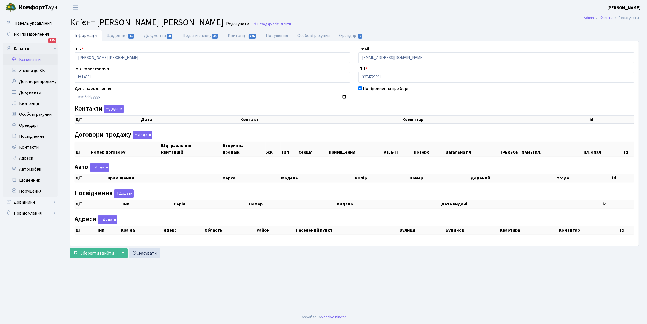
select select "25"
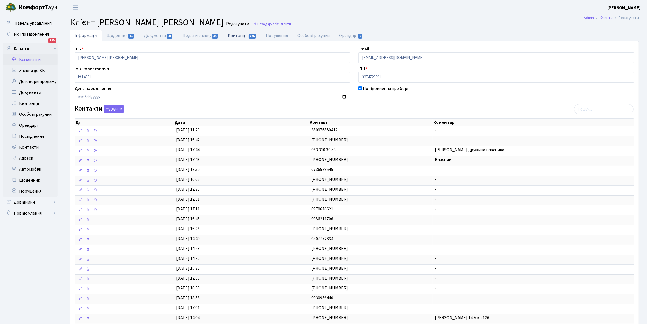
click at [236, 36] on link "Квитанції 726" at bounding box center [242, 35] width 38 height 11
select select "25"
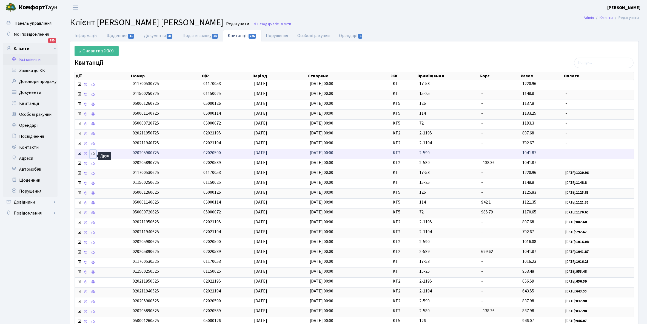
click at [91, 155] on icon at bounding box center [93, 154] width 4 height 4
click at [87, 35] on link "Інформація" at bounding box center [86, 35] width 32 height 11
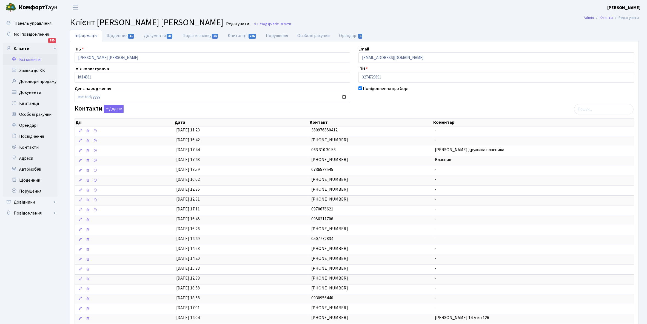
click at [33, 58] on link "Всі клієнти" at bounding box center [30, 59] width 55 height 11
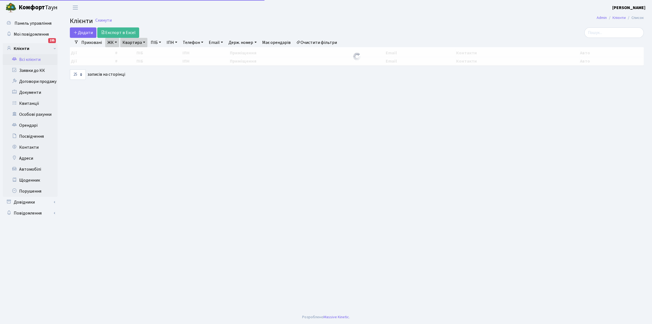
select select "25"
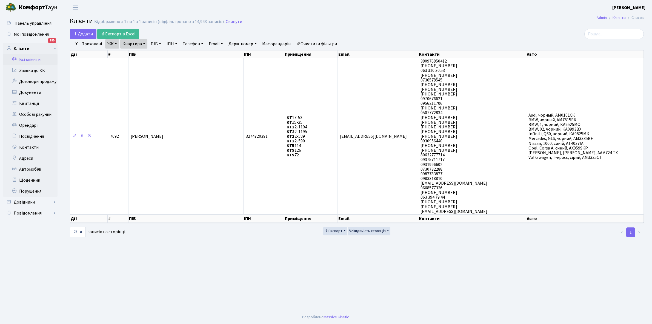
click at [312, 43] on link "Очистити фільтри" at bounding box center [316, 43] width 45 height 9
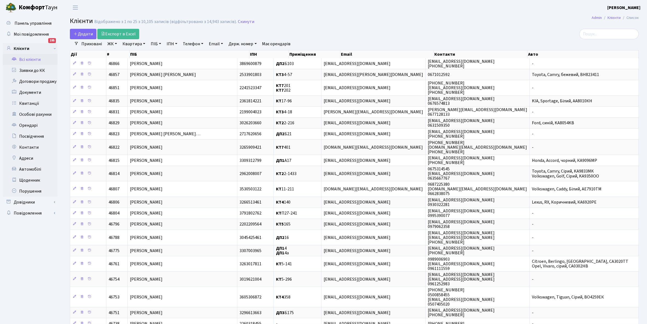
click at [118, 44] on link "ЖК" at bounding box center [112, 43] width 14 height 9
click at [125, 65] on li "КТ, вул. Регенераторна, 4" at bounding box center [139, 63] width 66 height 10
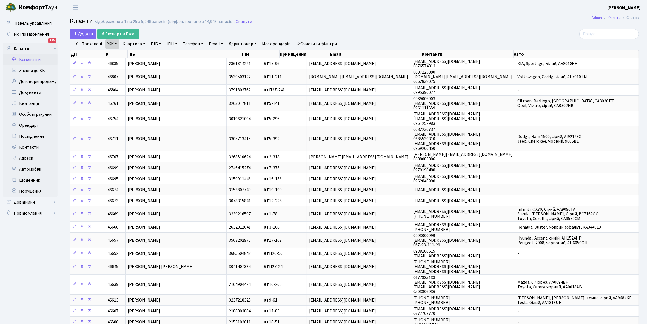
click at [144, 44] on link "Квартира" at bounding box center [133, 43] width 27 height 9
click at [132, 54] on input "text" at bounding box center [137, 54] width 32 height 10
type input "4-302"
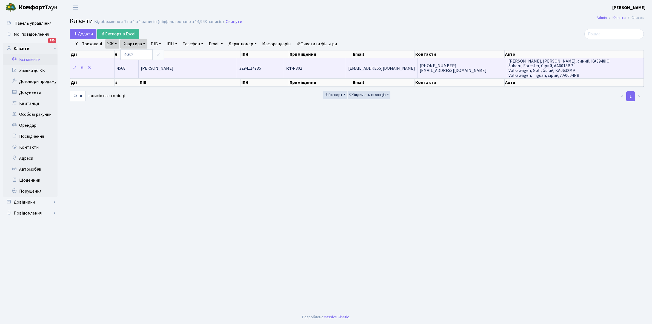
click at [174, 70] on span "Залуцька Крістіна Ігорівна" at bounding box center [157, 68] width 33 height 6
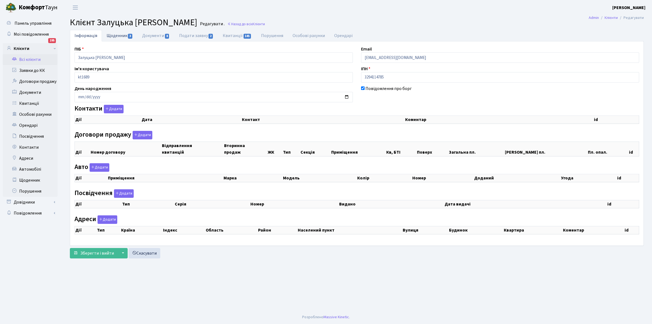
checkbox input "true"
select select "25"
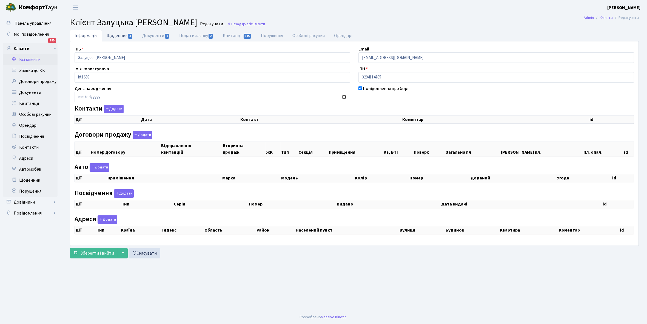
select select "25"
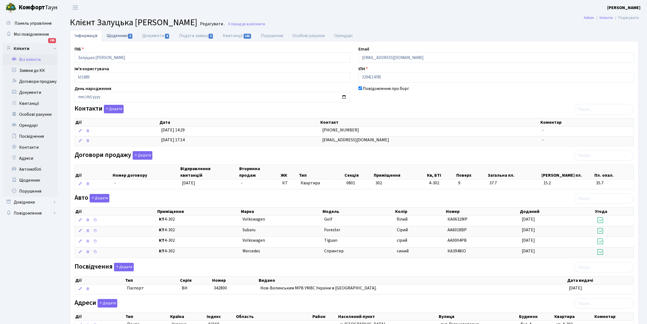
click at [115, 36] on link "Щоденник 3" at bounding box center [120, 35] width 36 height 11
select select "25"
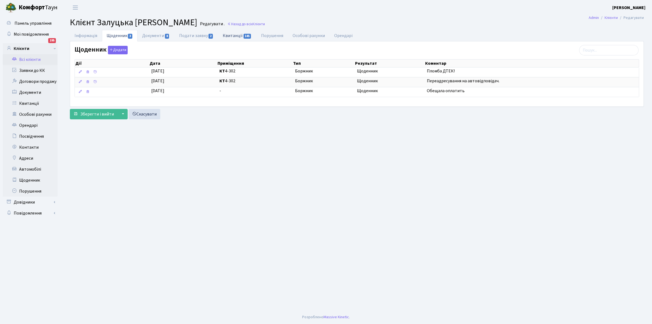
click at [233, 36] on link "Квитанції 145" at bounding box center [237, 35] width 38 height 11
select select "25"
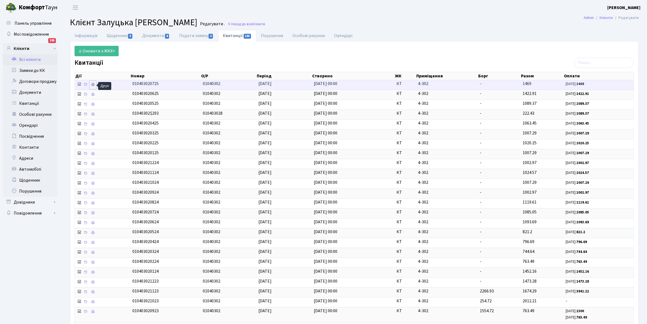
click at [93, 85] on icon at bounding box center [93, 85] width 4 height 4
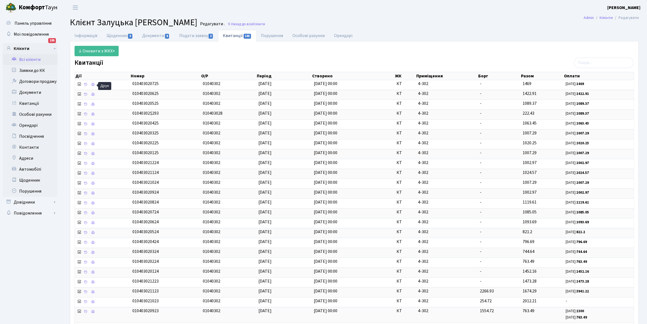
click at [32, 57] on link "Всі клієнти" at bounding box center [30, 59] width 55 height 11
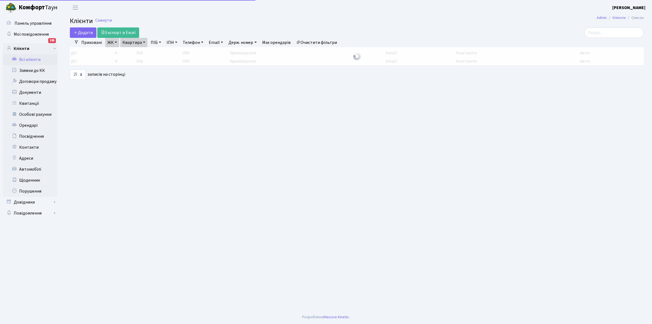
select select "25"
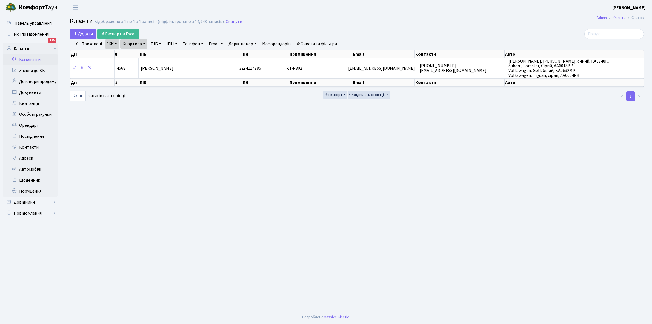
click at [144, 43] on link "Квартира" at bounding box center [133, 43] width 27 height 9
click at [141, 53] on input "4-302" at bounding box center [137, 54] width 32 height 10
type input "4-408"
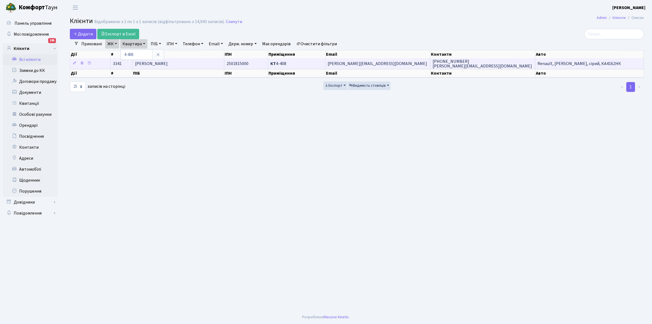
click at [195, 65] on td "[PERSON_NAME]" at bounding box center [179, 63] width 92 height 11
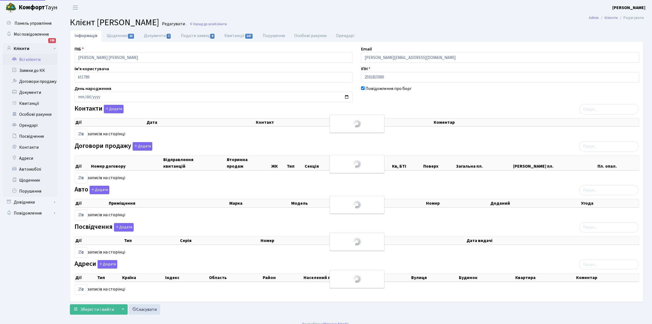
select select "25"
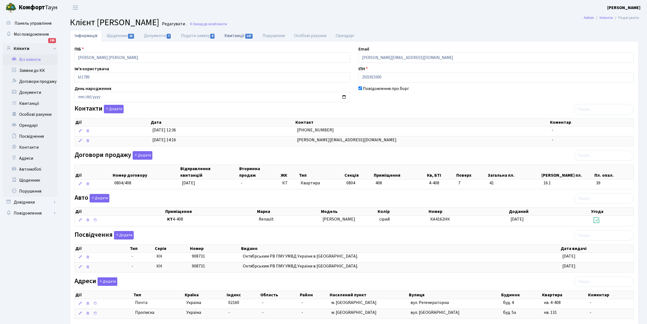
click at [234, 35] on link "Квитанції 147" at bounding box center [239, 35] width 38 height 11
select select "25"
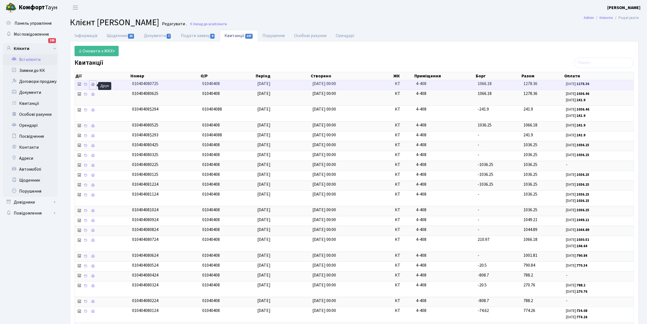
click at [93, 85] on icon at bounding box center [93, 85] width 4 height 4
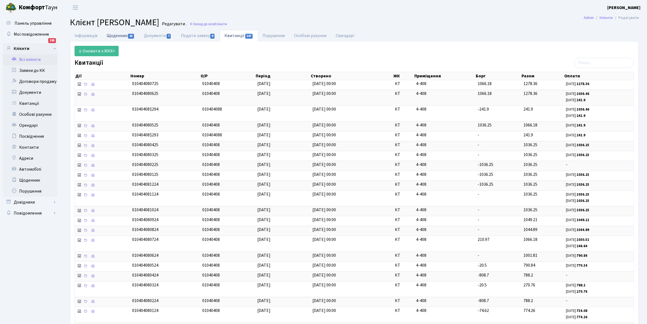
click at [113, 35] on link "Щоденник 25" at bounding box center [120, 35] width 37 height 11
select select "25"
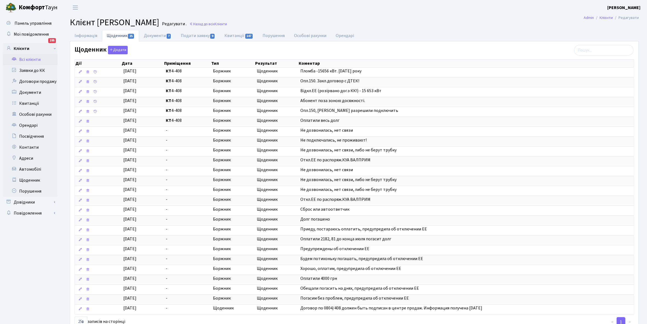
click at [29, 58] on link "Всі клієнти" at bounding box center [30, 59] width 55 height 11
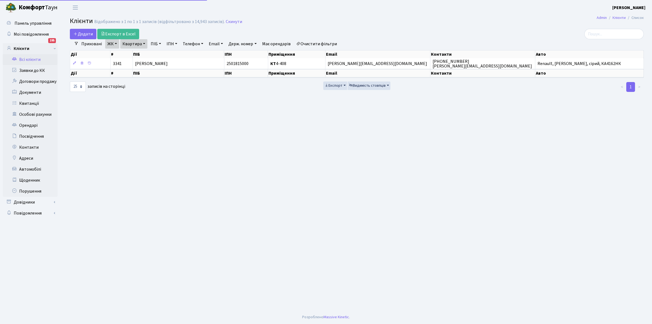
select select "25"
click at [143, 43] on link "Квартира" at bounding box center [133, 43] width 27 height 9
click at [143, 53] on input "4-408" at bounding box center [137, 54] width 32 height 10
type input "4"
type input "5-242"
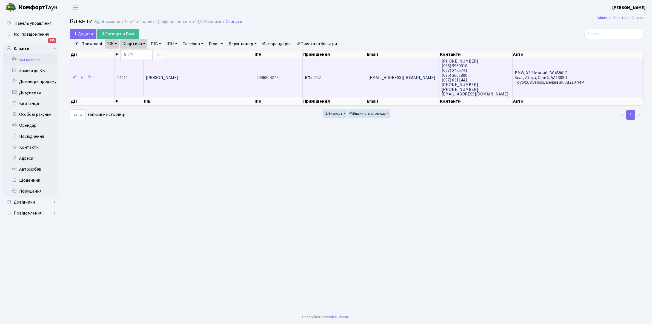
click at [178, 76] on span "[PERSON_NAME]" at bounding box center [162, 78] width 33 height 6
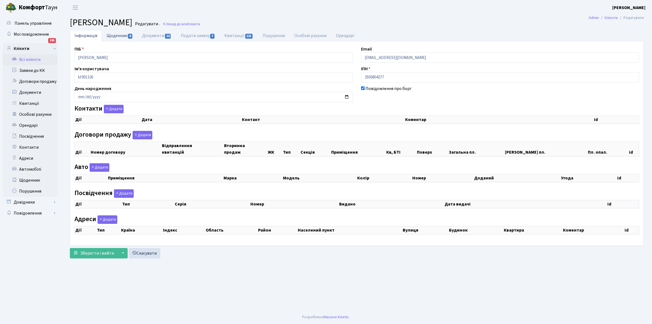
checkbox input "true"
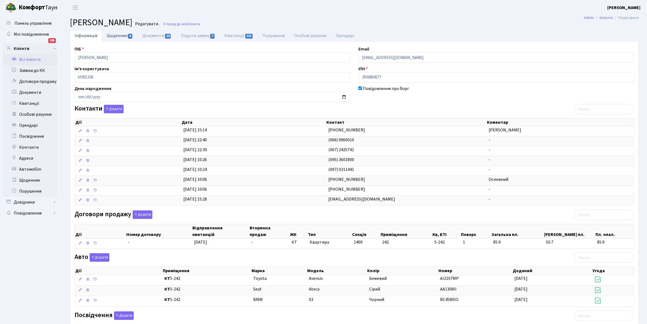
click at [112, 36] on link "Щоденник 6" at bounding box center [120, 35] width 36 height 11
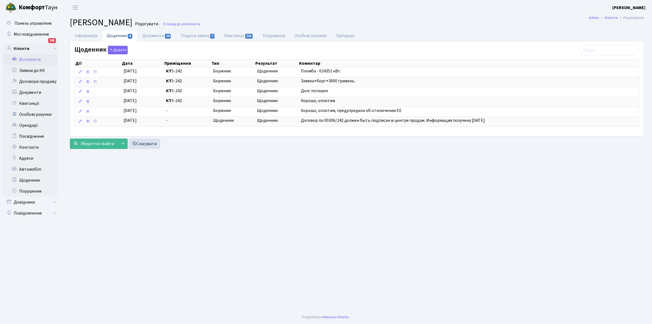
click at [34, 59] on link "Всі клієнти" at bounding box center [30, 59] width 55 height 11
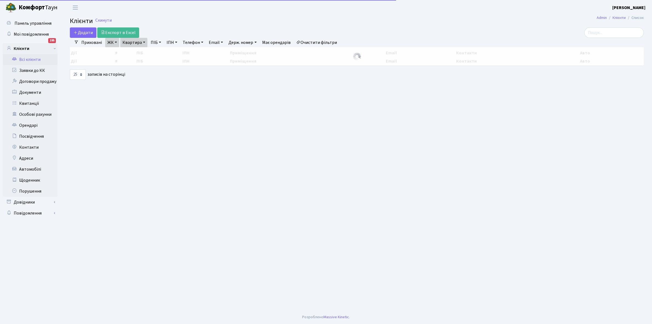
select select "25"
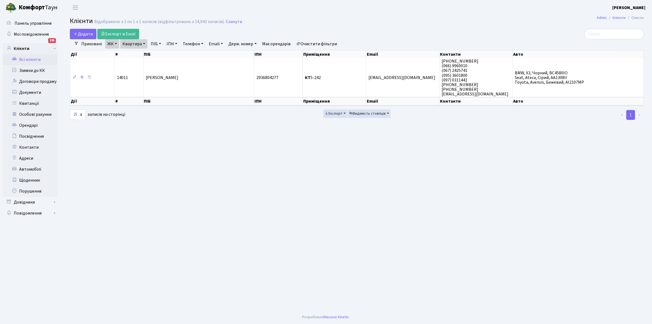
click at [143, 43] on link "Квартира" at bounding box center [133, 43] width 27 height 9
click at [141, 53] on input "5-242" at bounding box center [137, 54] width 32 height 10
type input "5-245"
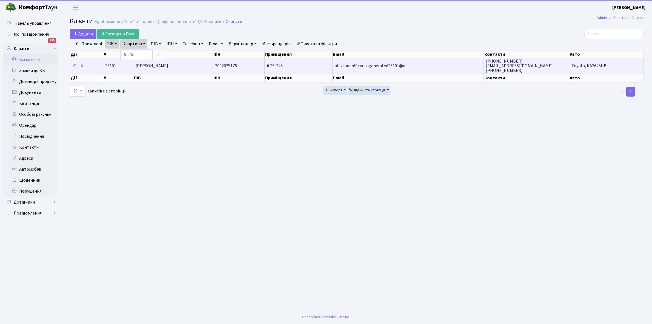
click at [185, 70] on td "[PERSON_NAME]" at bounding box center [172, 65] width 79 height 15
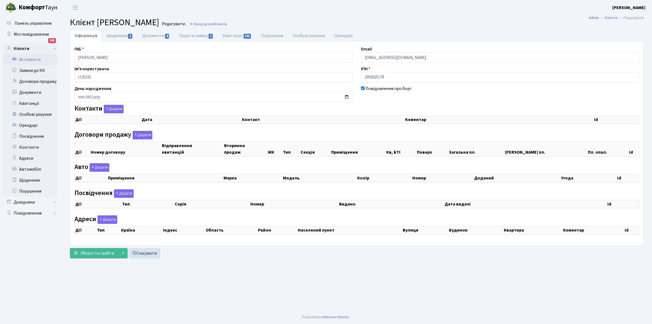
checkbox input "true"
select select "25"
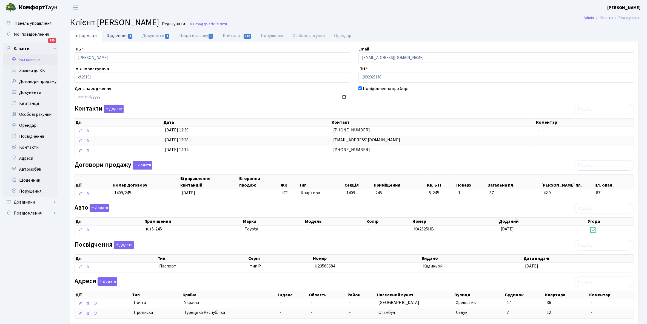
click at [114, 34] on link "Щоденник 1" at bounding box center [120, 35] width 36 height 11
select select "25"
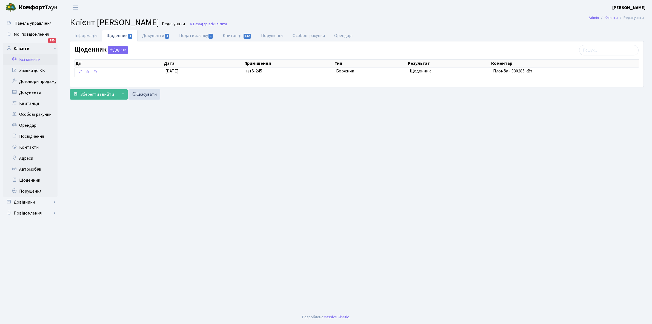
click at [27, 59] on link "Всі клієнти" at bounding box center [30, 59] width 55 height 11
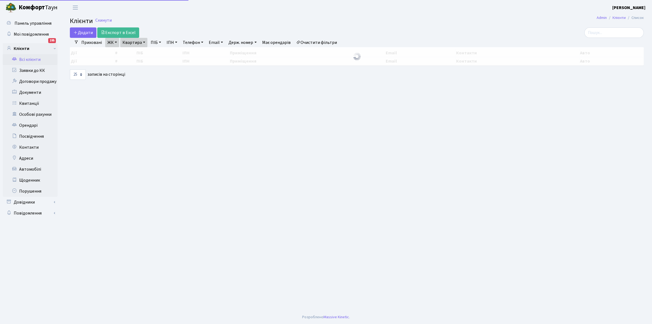
select select "25"
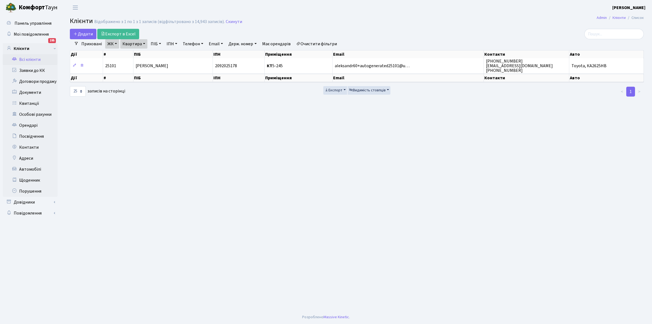
click at [143, 44] on link "Квартира" at bounding box center [133, 43] width 27 height 9
click at [139, 55] on input "5-245" at bounding box center [137, 54] width 32 height 10
type input "5-263"
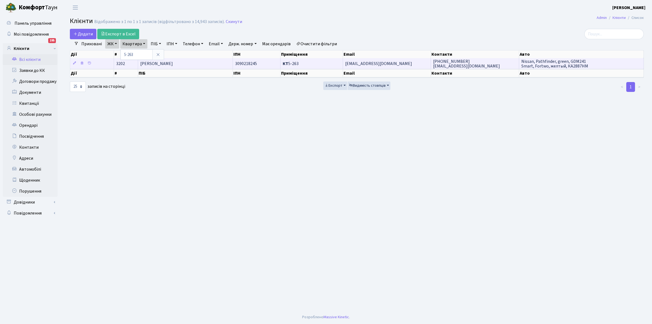
click at [199, 65] on td "[PERSON_NAME]" at bounding box center [185, 63] width 95 height 11
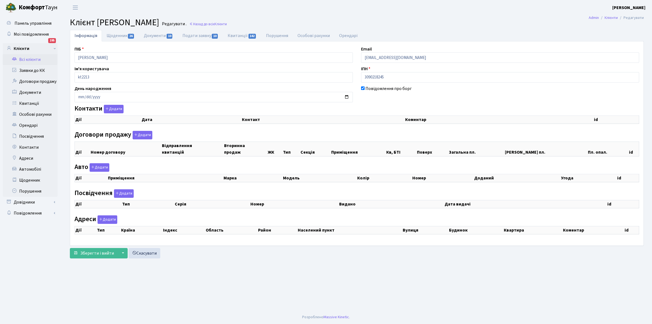
checkbox input "true"
select select "25"
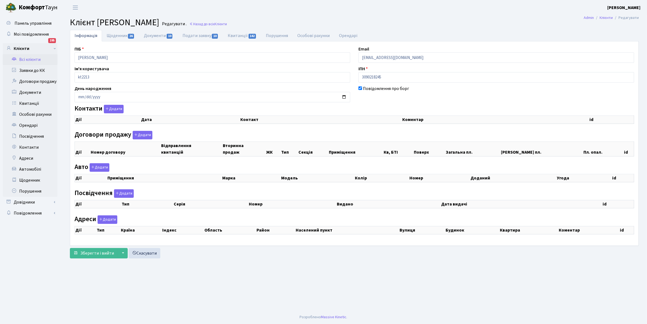
select select "25"
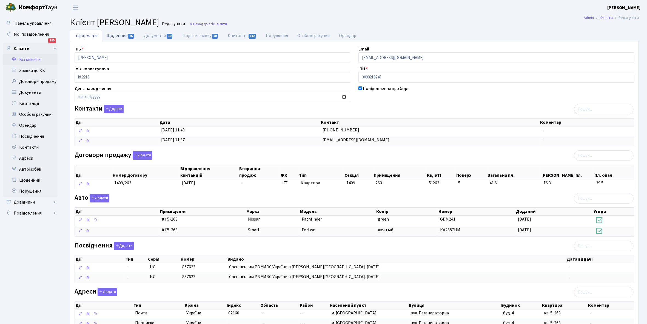
click at [113, 34] on link "Щоденник 26" at bounding box center [120, 35] width 37 height 11
select select "25"
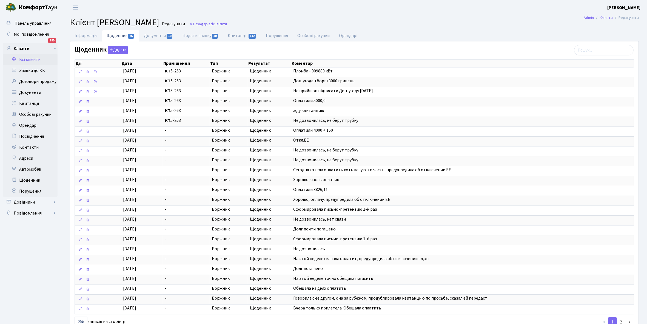
click at [31, 56] on link "Всі клієнти" at bounding box center [30, 59] width 55 height 11
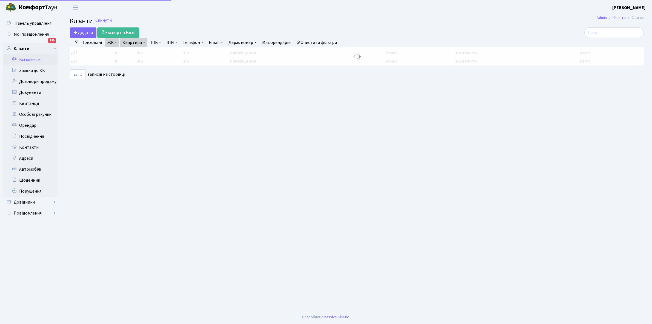
select select "25"
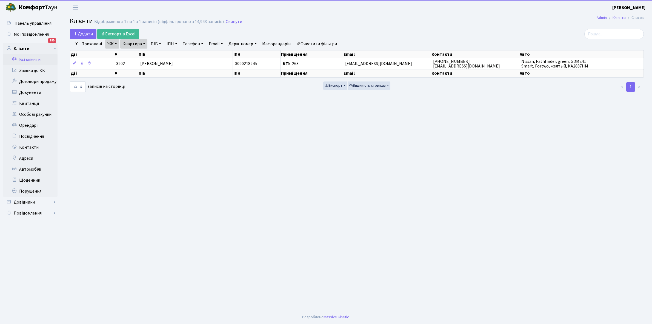
click at [144, 41] on link "Квартира" at bounding box center [133, 43] width 27 height 9
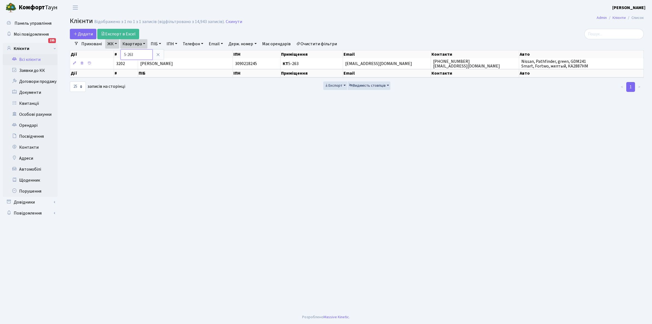
click at [141, 55] on input "5-263" at bounding box center [137, 54] width 32 height 10
type input "5-281"
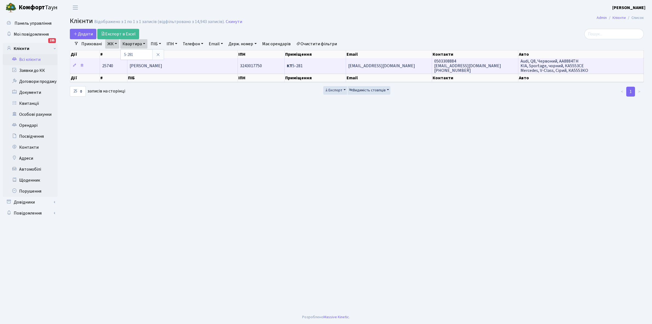
click at [208, 64] on td "[PERSON_NAME]" at bounding box center [182, 65] width 110 height 15
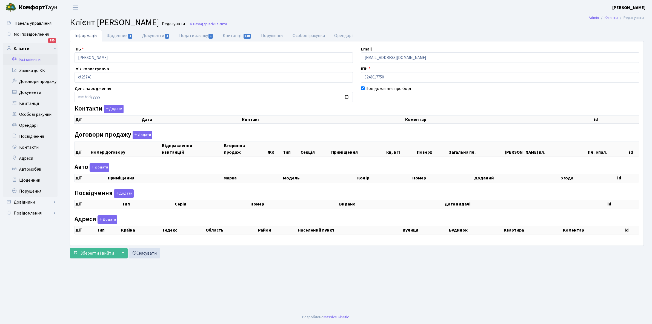
checkbox input "true"
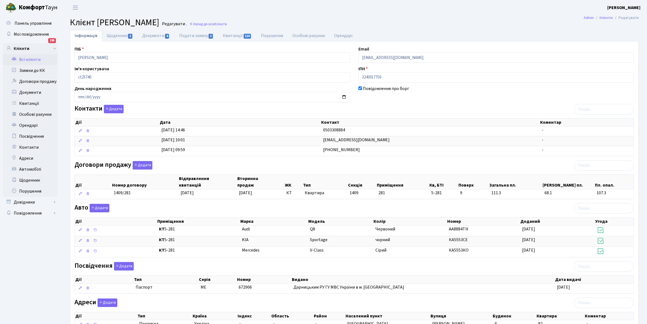
click at [33, 59] on link "Всі клієнти" at bounding box center [30, 59] width 55 height 11
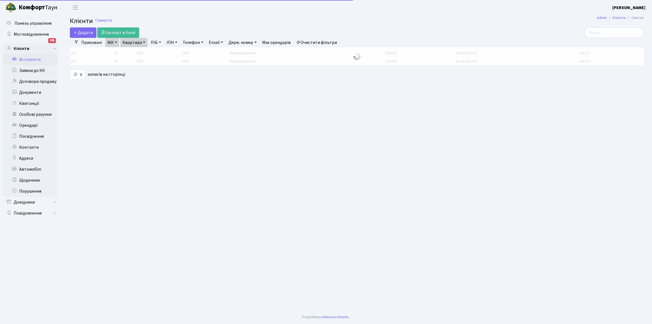
select select "25"
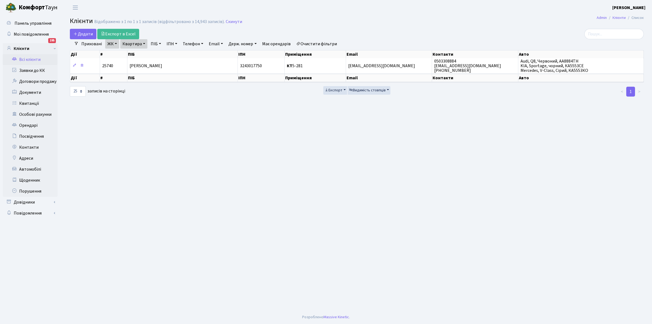
click at [143, 43] on link "Квартира" at bounding box center [133, 43] width 27 height 9
click at [144, 52] on input "5-281" at bounding box center [137, 54] width 32 height 10
type input "5-577"
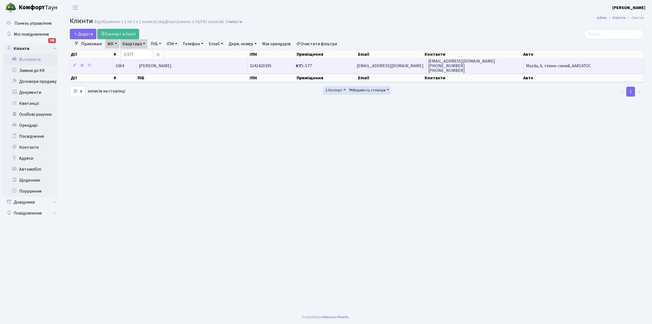
click at [172, 67] on span "[PERSON_NAME]" at bounding box center [155, 66] width 33 height 6
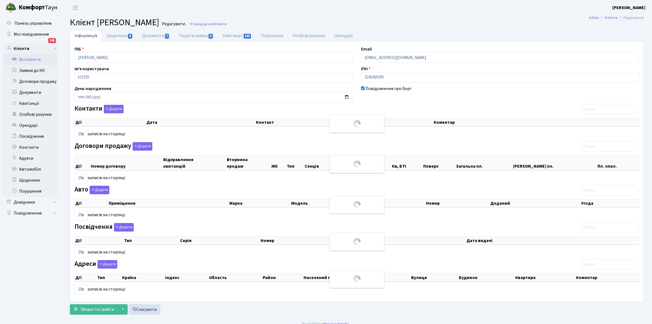
select select "25"
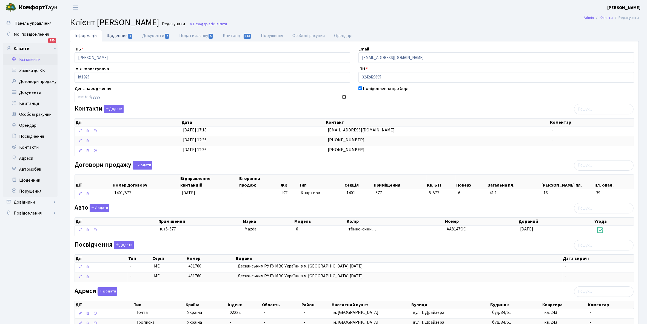
click at [114, 35] on link "Щоденник 8" at bounding box center [120, 35] width 36 height 11
select select "25"
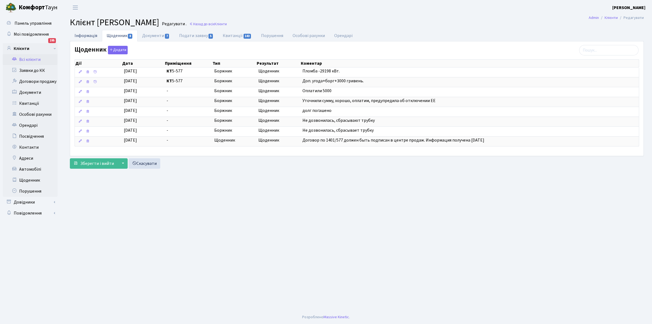
click at [83, 36] on link "Інформація" at bounding box center [86, 35] width 32 height 11
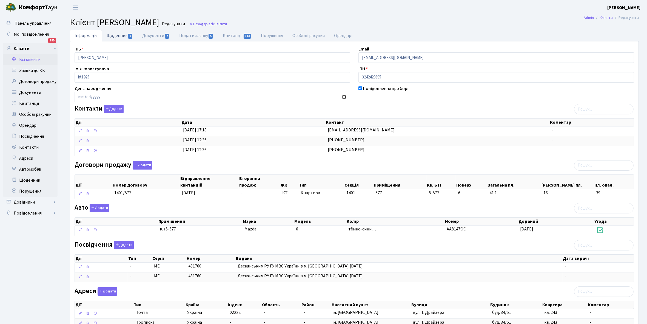
click at [113, 38] on link "Щоденник 8" at bounding box center [120, 35] width 36 height 11
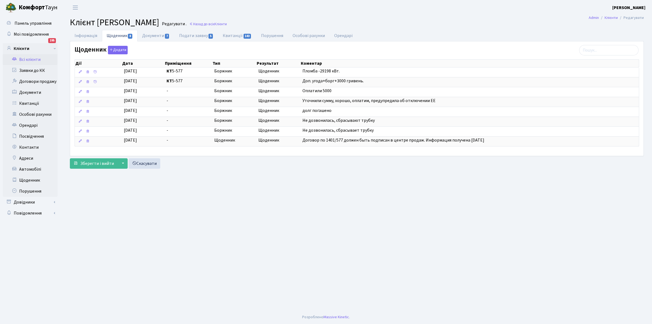
click at [28, 59] on link "Всі клієнти" at bounding box center [30, 59] width 55 height 11
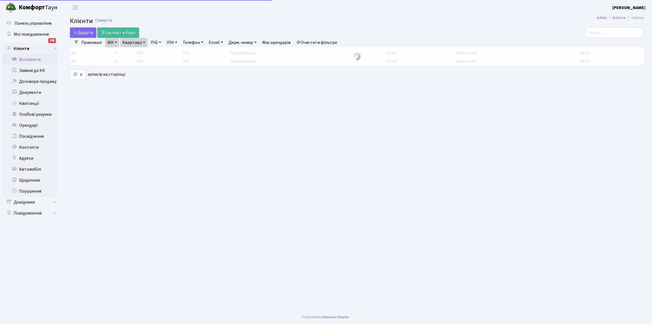
select select "25"
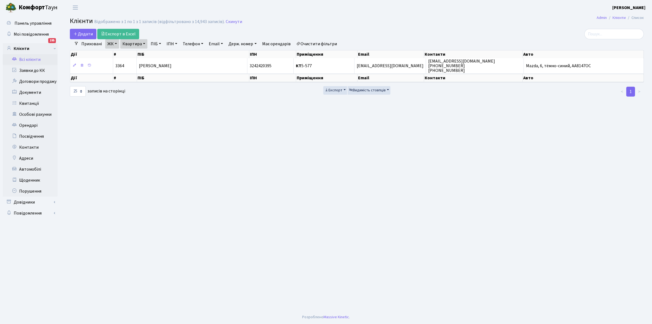
click at [144, 43] on link "Квартира" at bounding box center [133, 43] width 27 height 9
click at [316, 43] on link "Очистити фільтри" at bounding box center [316, 43] width 45 height 9
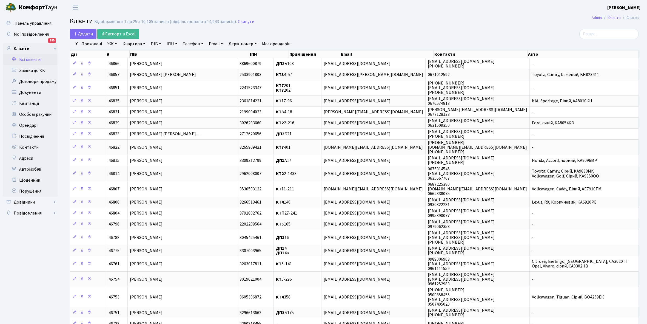
click at [24, 58] on link "Всі клієнти" at bounding box center [30, 59] width 55 height 11
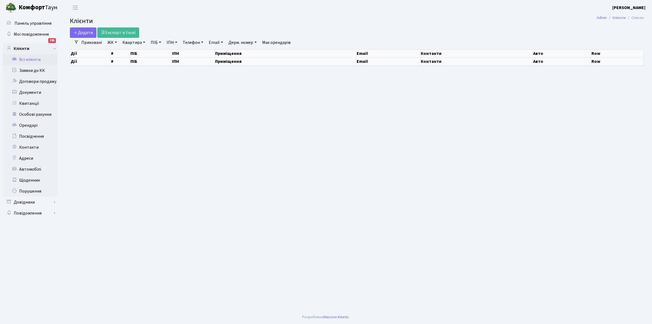
select select "25"
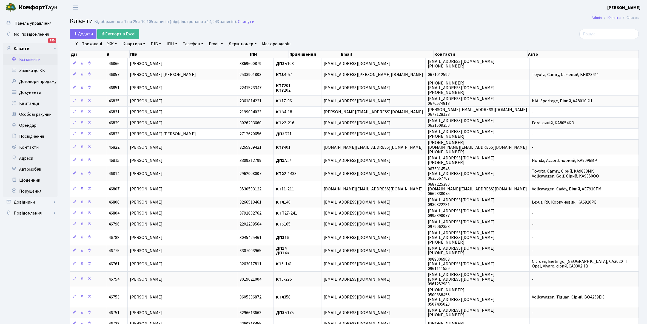
click at [115, 43] on link "ЖК" at bounding box center [112, 43] width 14 height 9
click at [132, 64] on li "КТ, вул. Регенераторна, 4" at bounding box center [139, 63] width 66 height 10
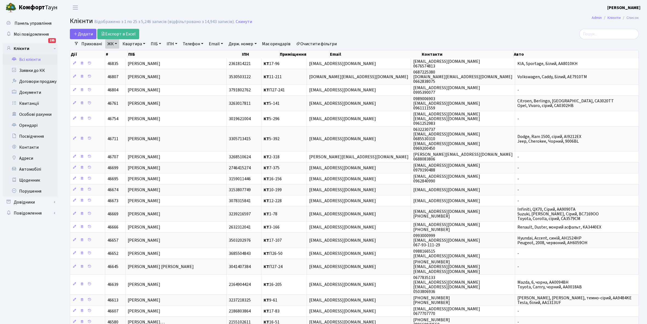
click at [145, 44] on link "Квартира" at bounding box center [133, 43] width 27 height 9
click at [134, 55] on input "text" at bounding box center [137, 54] width 32 height 10
type input "2-100"
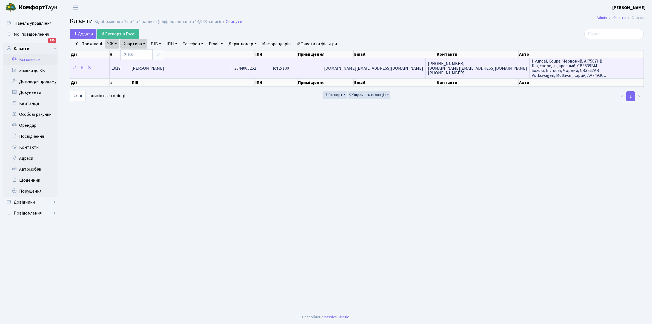
click at [164, 66] on span "[PERSON_NAME]" at bounding box center [148, 68] width 33 height 6
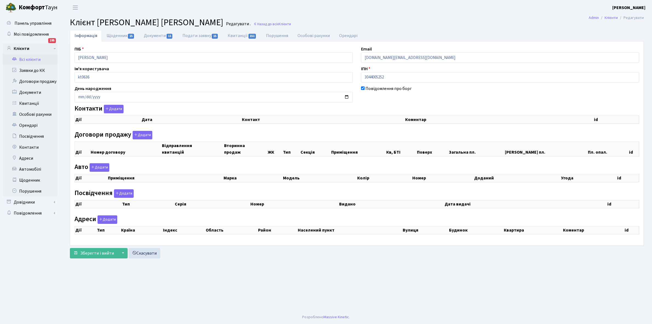
checkbox input "true"
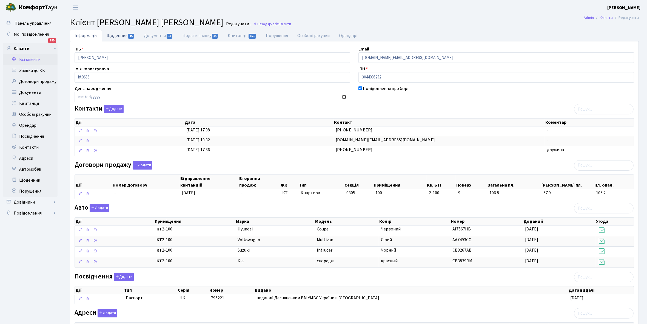
click at [114, 36] on link "Щоденник 15" at bounding box center [120, 35] width 37 height 11
select select "25"
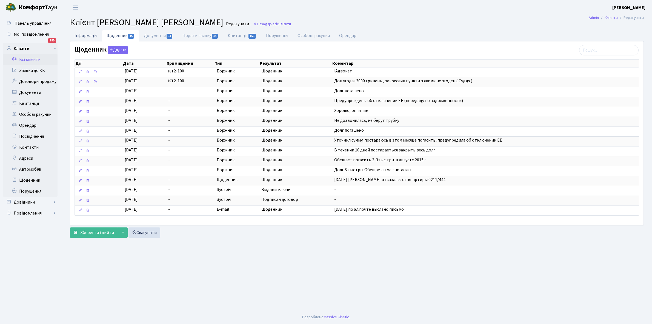
click at [81, 36] on link "Інформація" at bounding box center [86, 35] width 32 height 11
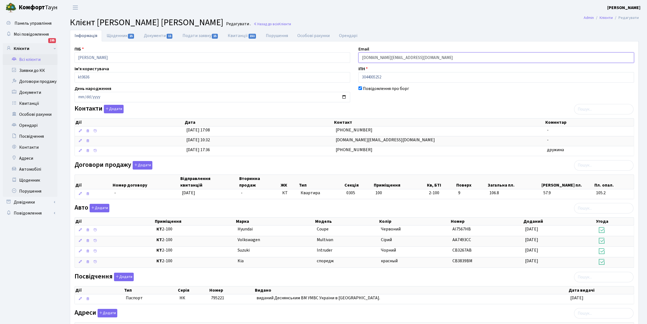
drag, startPoint x: 361, startPoint y: 56, endPoint x: 398, endPoint y: 58, distance: 37.4
click at [422, 52] on div "Email karmannikov.ua@ukr.net" at bounding box center [496, 54] width 284 height 17
click at [115, 35] on link "Щоденник 15" at bounding box center [120, 35] width 37 height 11
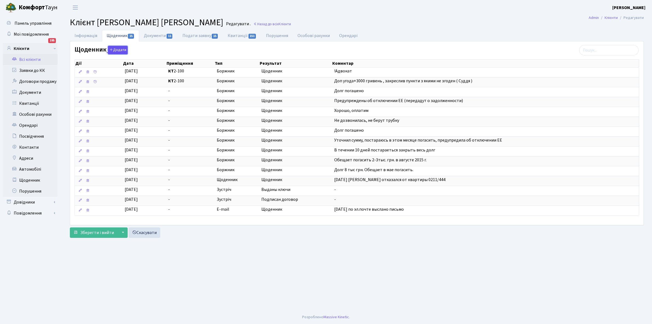
click at [118, 50] on button "Додати" at bounding box center [118, 50] width 20 height 8
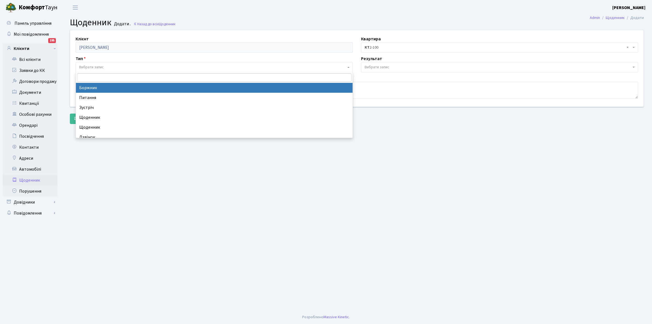
click at [94, 65] on span "Вибрати запис" at bounding box center [91, 66] width 25 height 5
select select "189"
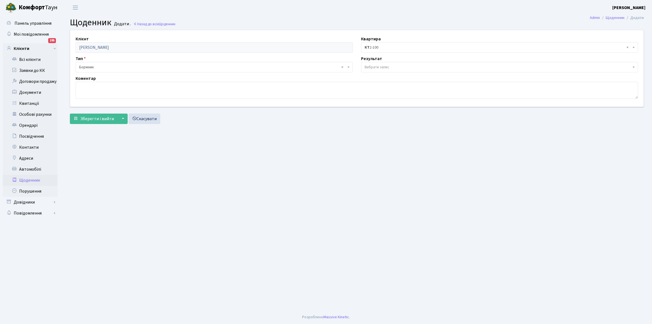
click at [374, 67] on span "Вибрати запис" at bounding box center [377, 66] width 25 height 5
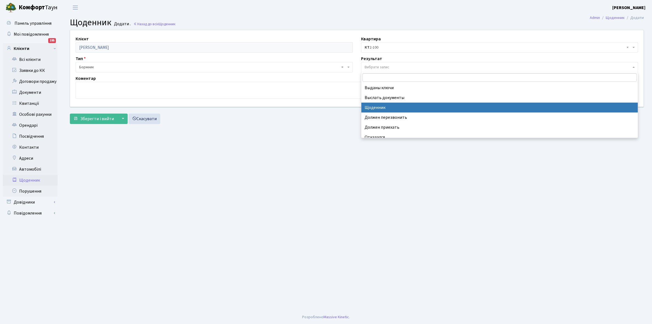
select select "14"
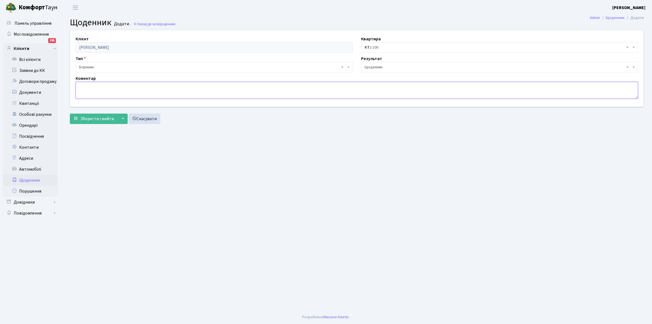
click at [83, 88] on textarea at bounding box center [357, 90] width 563 height 17
click at [240, 86] on textarea "Телефонувала в лютому, травні , серпні 2025 року обіцяє укласти договори ЕЕ . В…" at bounding box center [357, 90] width 563 height 17
click at [221, 86] on textarea "Телефонувала в лютому, травні , серпні 2025 року обіцяє укласти договори ЕЕ .[P…" at bounding box center [357, 90] width 563 height 17
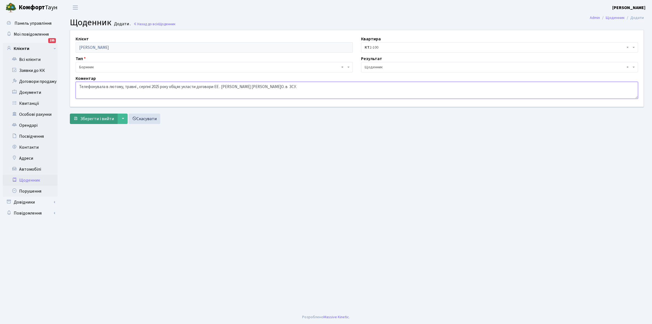
type textarea "Телефонувала в лютому, травні , серпні 2025 року обіцяє укласти договори ЕЕ . […"
click at [95, 118] on span "Зберегти і вийти" at bounding box center [97, 119] width 34 height 6
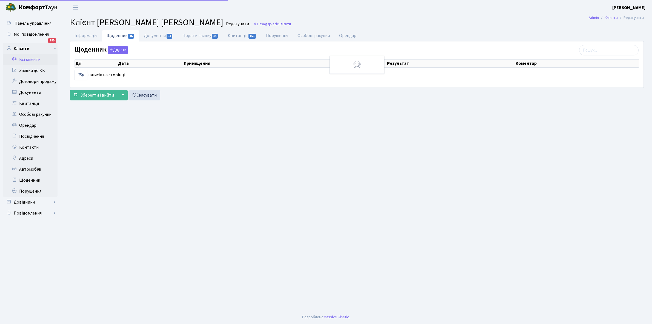
select select "25"
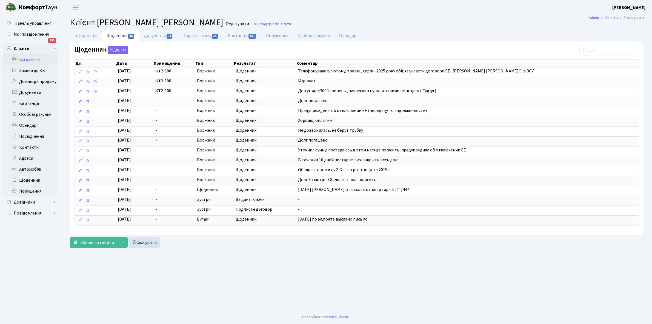
click at [30, 61] on link "Всі клієнти" at bounding box center [30, 59] width 55 height 11
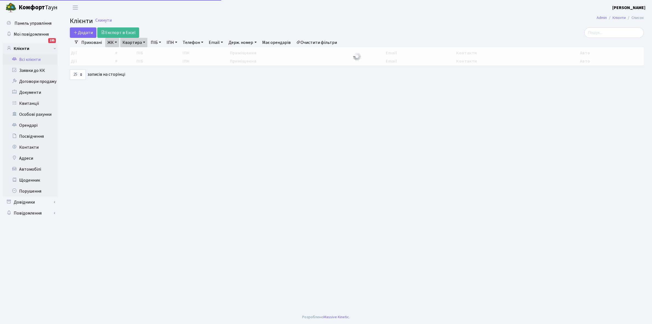
select select "25"
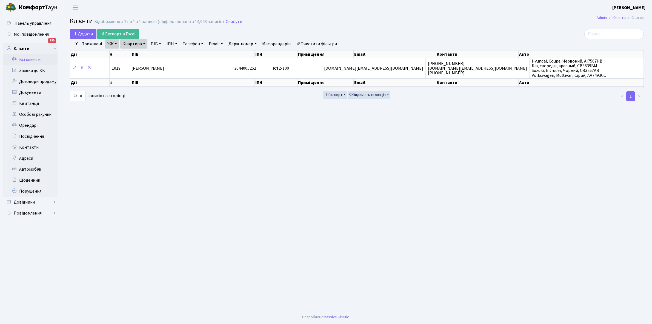
click at [144, 43] on link "Квартира" at bounding box center [133, 43] width 27 height 9
click at [142, 54] on input "2-100" at bounding box center [137, 54] width 32 height 10
type input "2"
type input "5-590"
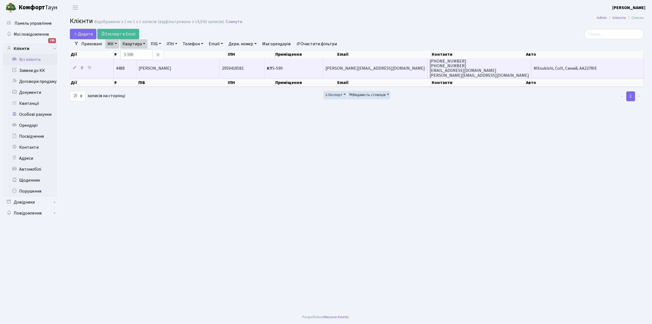
click at [171, 65] on span "[PERSON_NAME]" at bounding box center [155, 68] width 33 height 6
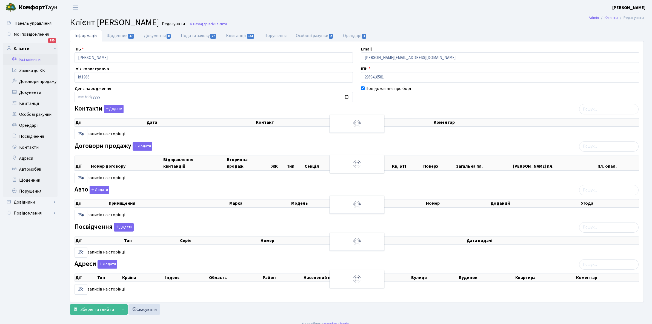
select select "25"
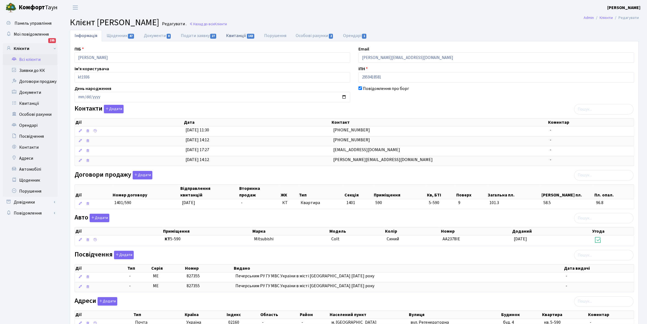
click at [239, 36] on link "Квитанції 143" at bounding box center [240, 35] width 38 height 11
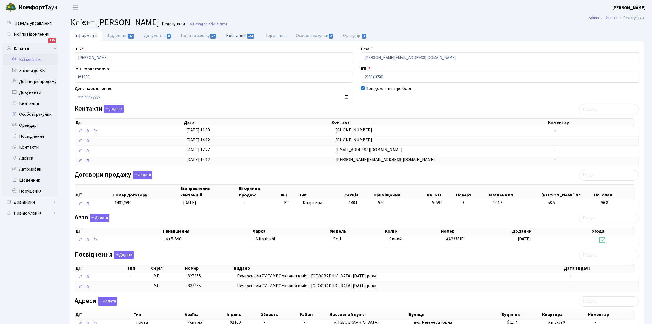
select select "25"
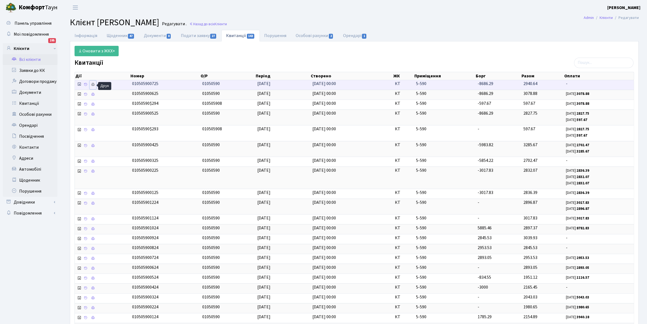
click at [93, 84] on icon at bounding box center [93, 85] width 4 height 4
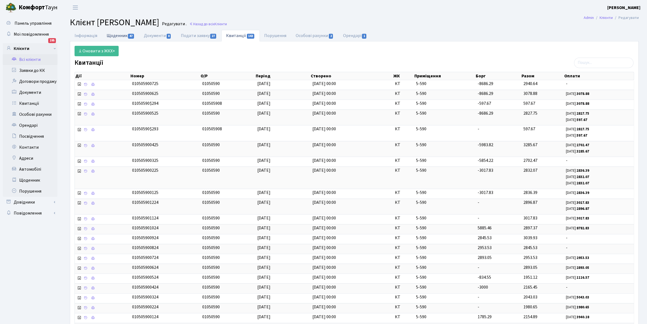
click at [118, 36] on link "Щоденник 47" at bounding box center [120, 35] width 37 height 11
select select "25"
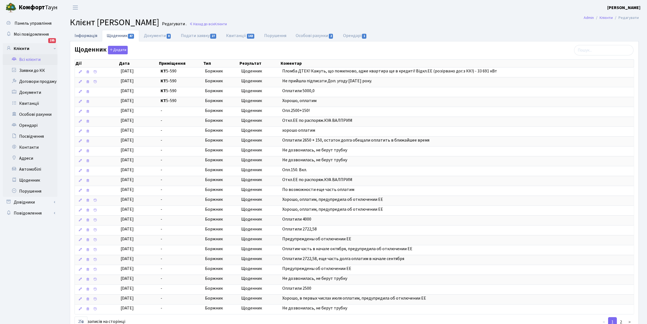
click at [84, 35] on link "Інформація" at bounding box center [86, 35] width 32 height 11
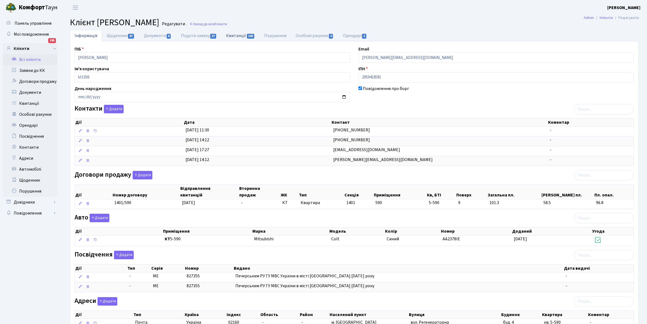
click at [234, 36] on link "Квитанції 143" at bounding box center [240, 35] width 38 height 11
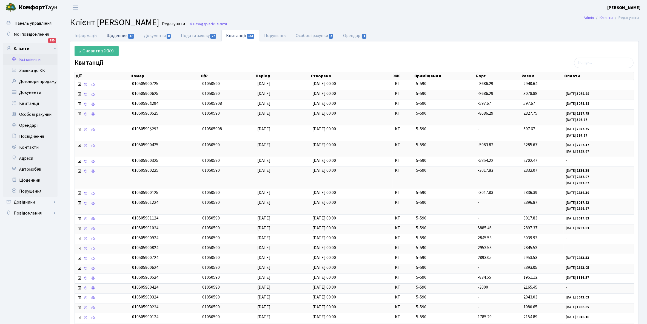
click at [112, 36] on link "Щоденник 47" at bounding box center [120, 35] width 37 height 11
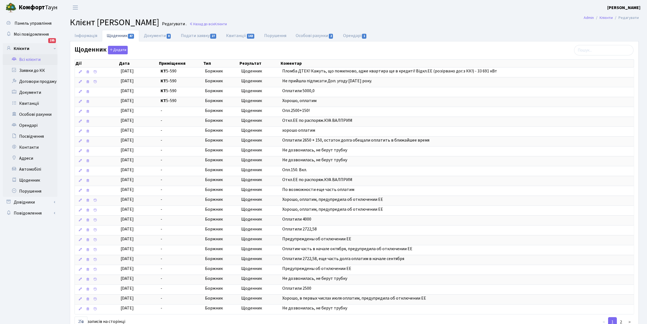
click at [33, 60] on link "Всі клієнти" at bounding box center [30, 59] width 55 height 11
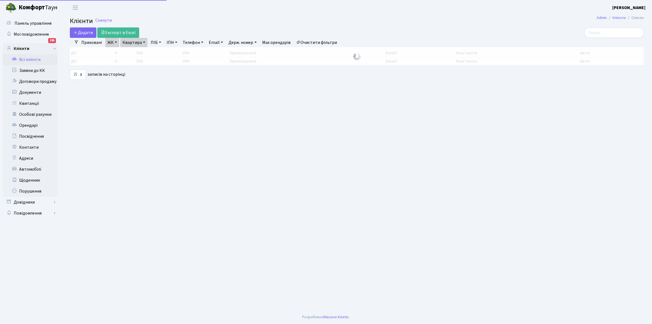
select select "25"
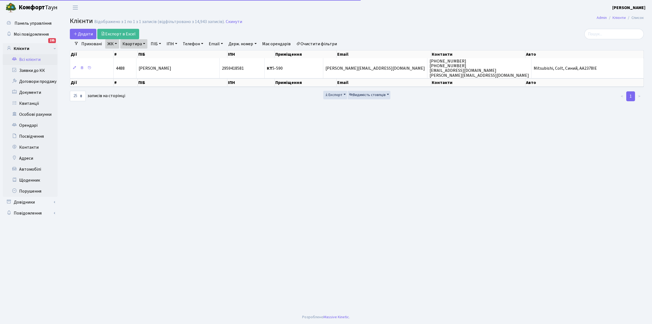
click at [144, 44] on link "Квартира" at bounding box center [133, 43] width 27 height 9
click at [141, 52] on input "5-590" at bounding box center [137, 54] width 32 height 10
type input "5-584"
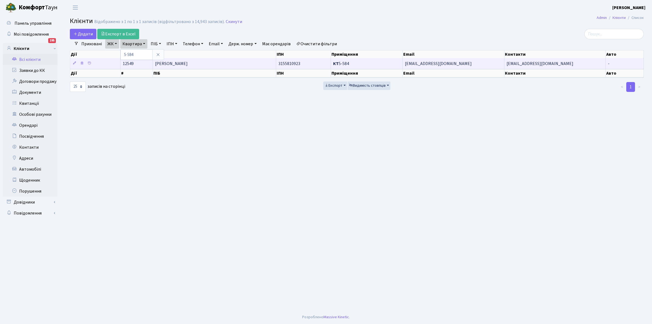
click at [188, 65] on span "[PERSON_NAME]" at bounding box center [171, 64] width 33 height 6
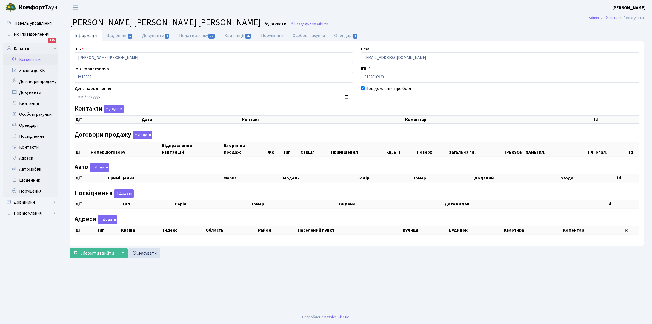
checkbox input "true"
select select "25"
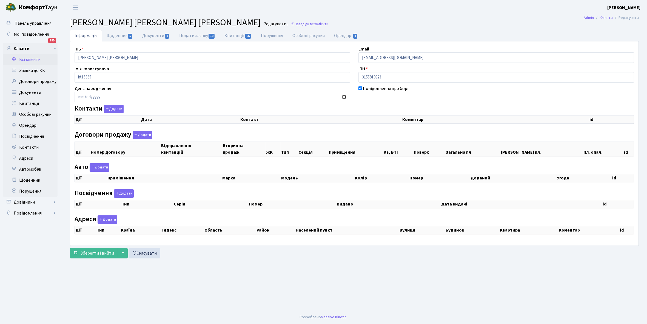
select select "25"
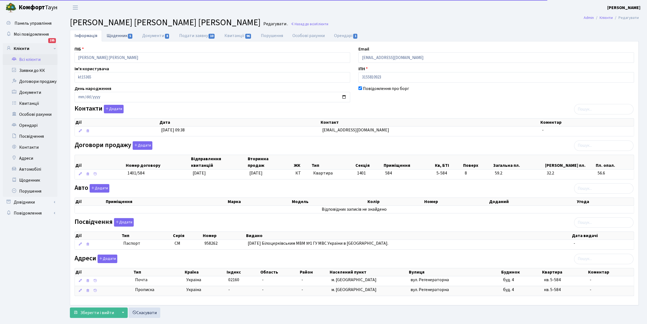
click at [115, 35] on link "Щоденник 5" at bounding box center [120, 35] width 36 height 11
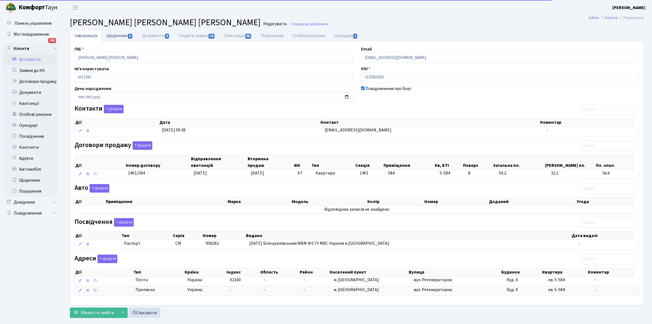
select select "25"
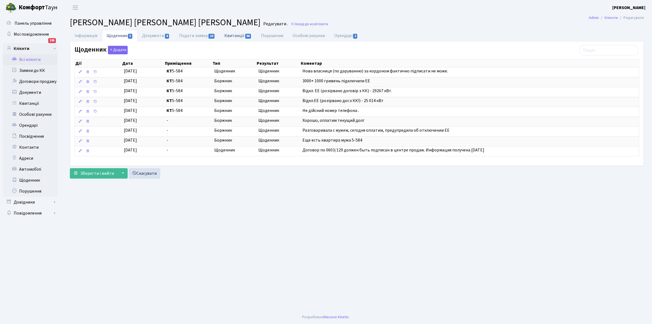
click at [236, 34] on link "Квитанції 96" at bounding box center [238, 35] width 36 height 11
select select "25"
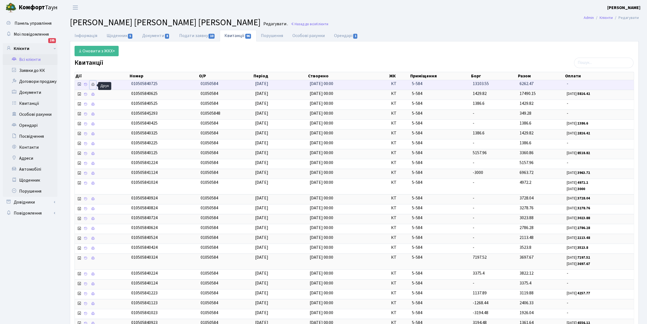
click at [93, 85] on icon at bounding box center [93, 85] width 4 height 4
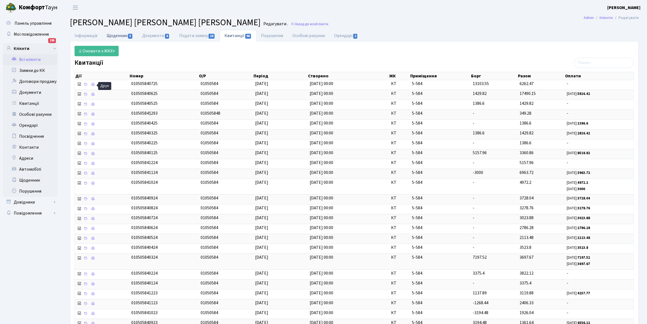
click at [116, 34] on link "Щоденник 5" at bounding box center [120, 35] width 36 height 11
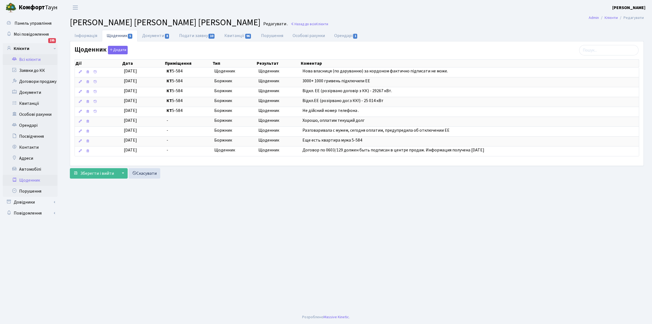
click at [30, 180] on link "Щоденник" at bounding box center [30, 180] width 55 height 11
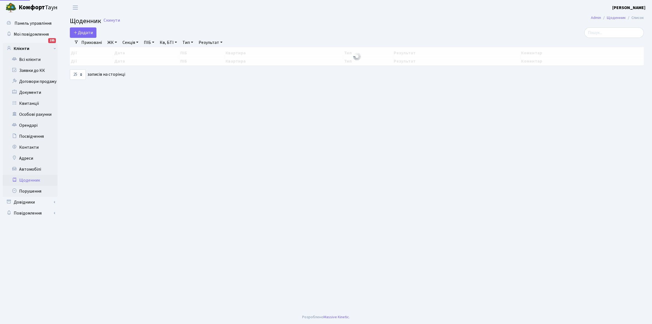
select select "25"
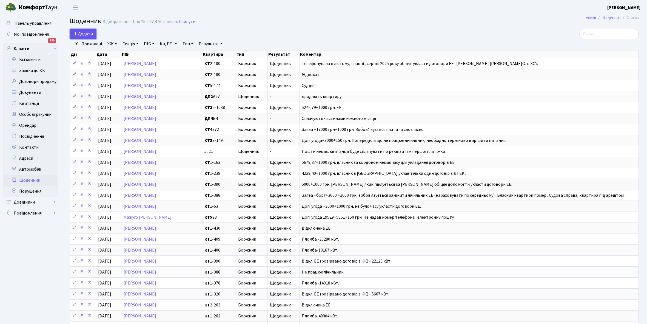
click at [85, 34] on span "Додати" at bounding box center [82, 34] width 19 height 6
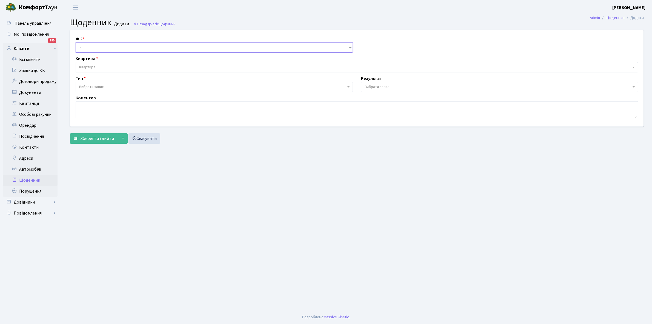
click at [89, 47] on select "- КТ, вул. Регенераторна, 4 КТ2, просп. [STREET_ADDRESS] [STREET_ADDRESS] [PERS…" at bounding box center [214, 47] width 277 height 10
select select "271"
click at [76, 42] on select "- КТ, вул. Регенераторна, 4 КТ2, просп. [STREET_ADDRESS] [STREET_ADDRESS] [PERS…" at bounding box center [214, 47] width 277 height 10
select select
click at [125, 43] on select "- КТ, вул. Регенераторна, 4 КТ2, просп. [STREET_ADDRESS] [STREET_ADDRESS] [PERS…" at bounding box center [214, 47] width 277 height 10
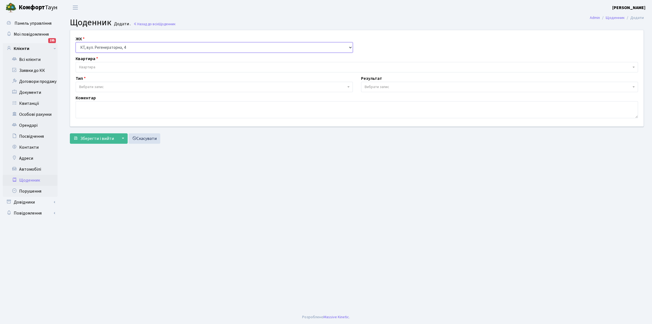
select select "295"
click at [76, 42] on select "- КТ, вул. Регенераторна, 4 КТ2, просп. [STREET_ADDRESS] [STREET_ADDRESS] [PERS…" at bounding box center [214, 47] width 277 height 10
select select
click at [106, 65] on span "Квартира" at bounding box center [355, 66] width 552 height 5
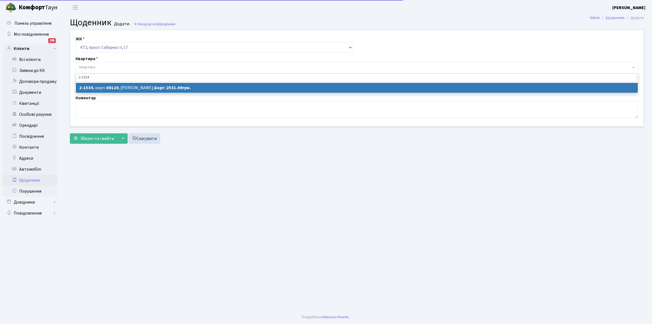
type input "2-1534"
select select "13149"
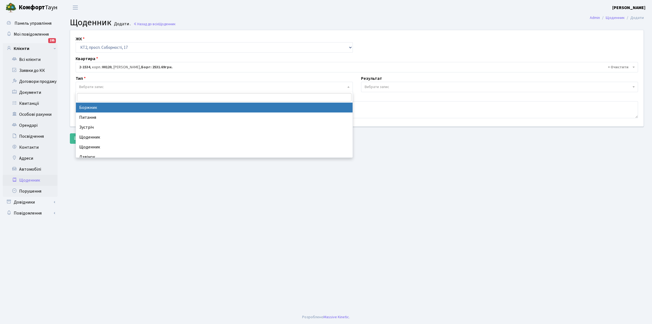
click at [100, 86] on span "Вибрати запис" at bounding box center [91, 86] width 25 height 5
select select "189"
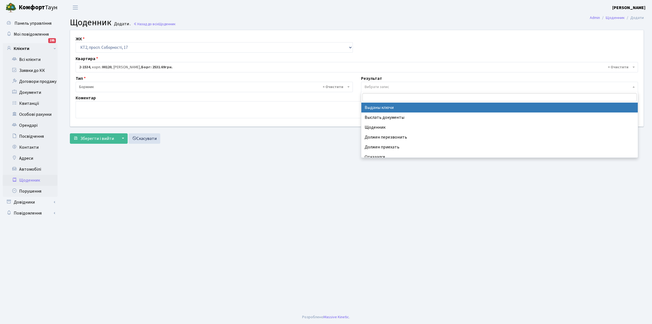
click at [385, 86] on span "Вибрати запис" at bounding box center [377, 86] width 25 height 5
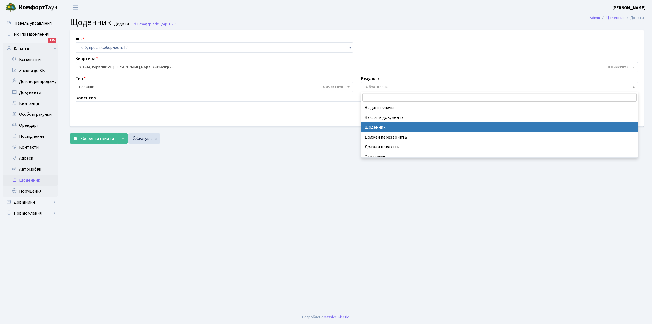
select select "14"
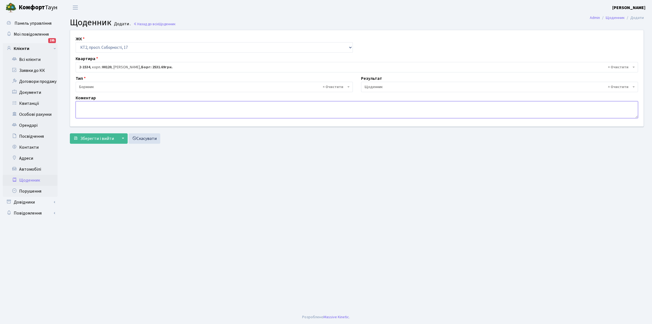
click at [81, 109] on textarea at bounding box center [357, 109] width 563 height 17
type textarea "2"
type textarea "Борг+3000+1000 грн. ЕЕ"
click at [102, 139] on span "Зберегти і вийти" at bounding box center [97, 138] width 34 height 6
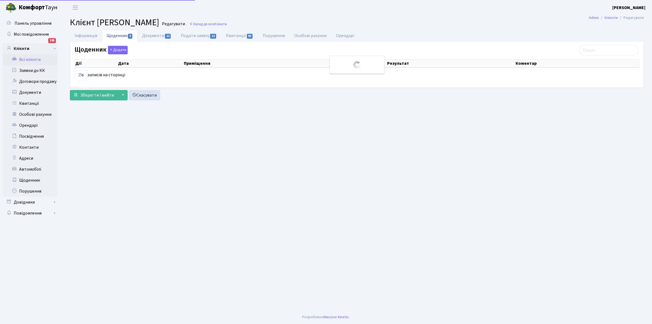
select select "25"
